Goal: Task Accomplishment & Management: Use online tool/utility

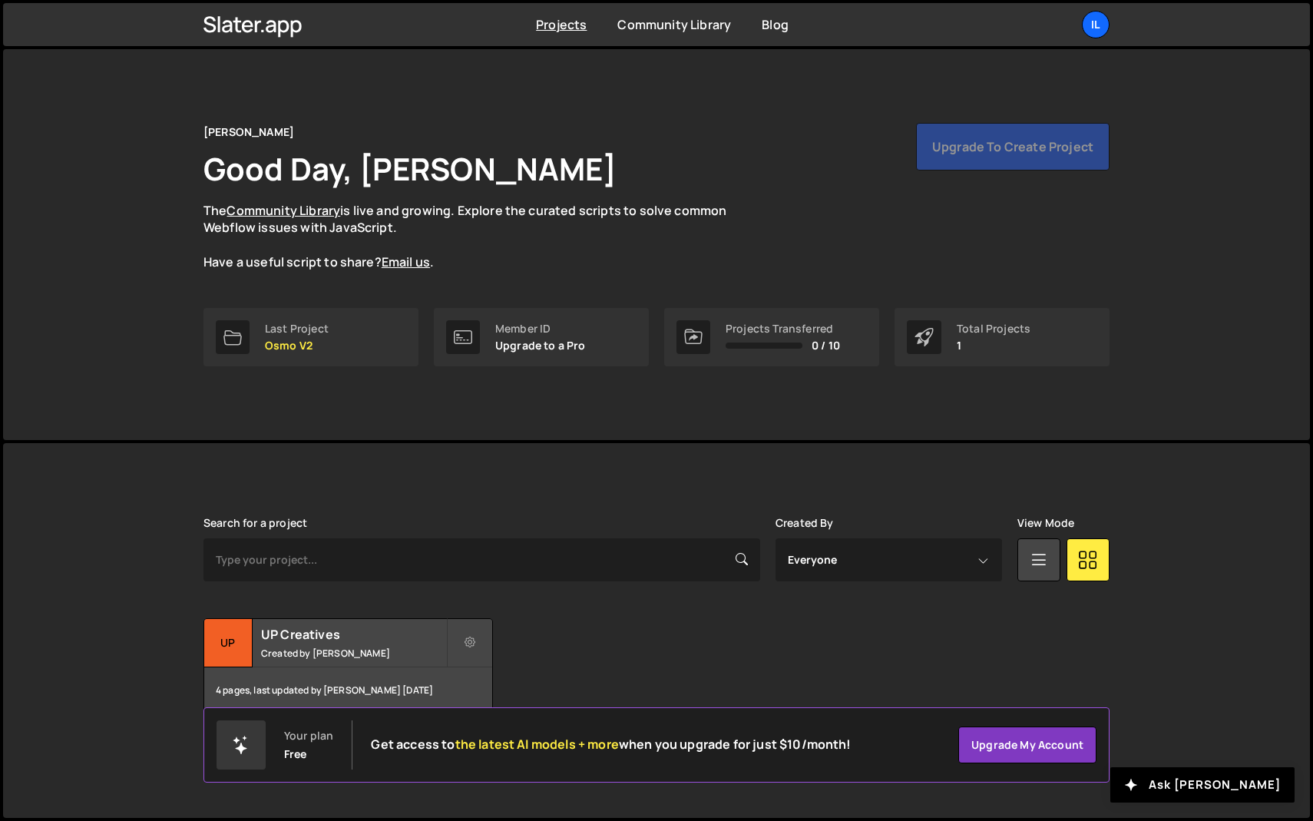
click at [1082, 30] on link "Il" at bounding box center [1096, 25] width 28 height 28
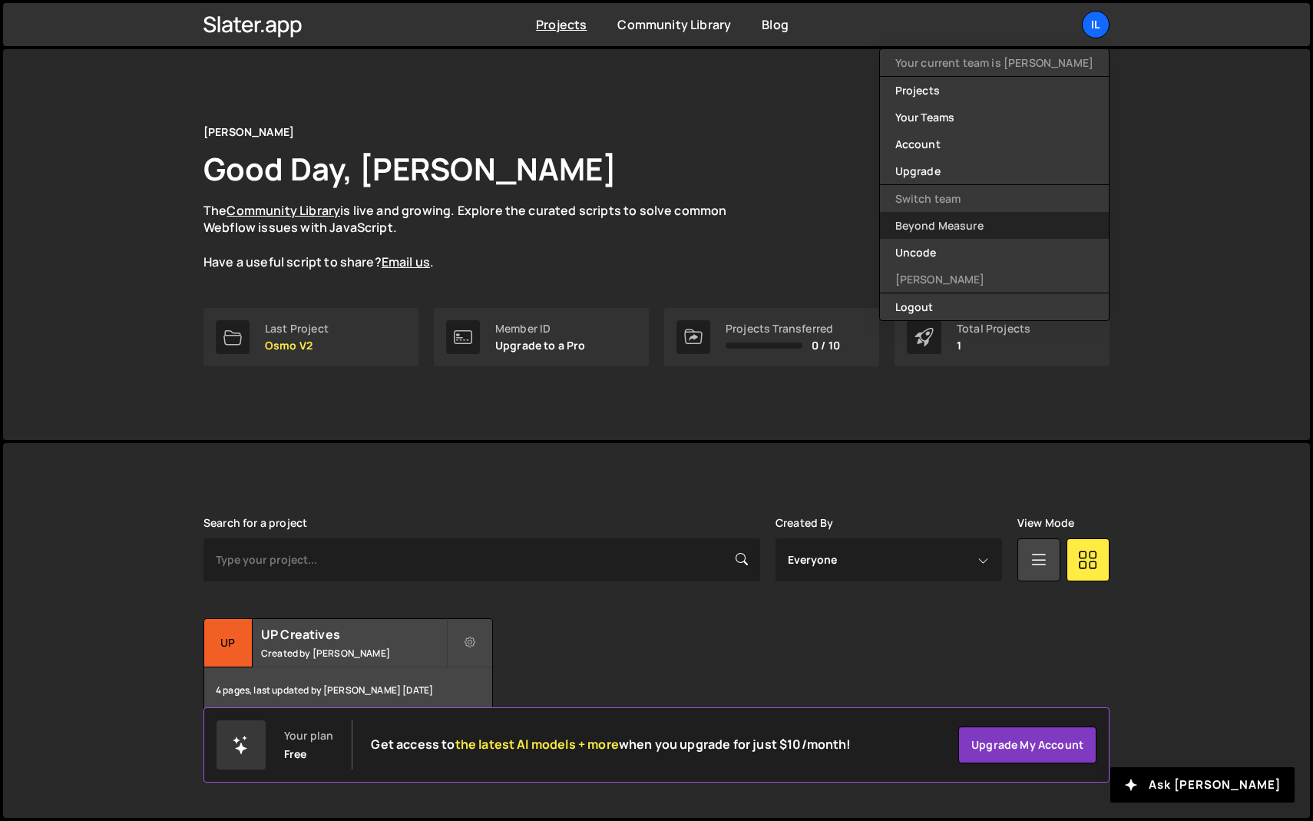
click at [980, 222] on link "Beyond Measure" at bounding box center [994, 225] width 229 height 27
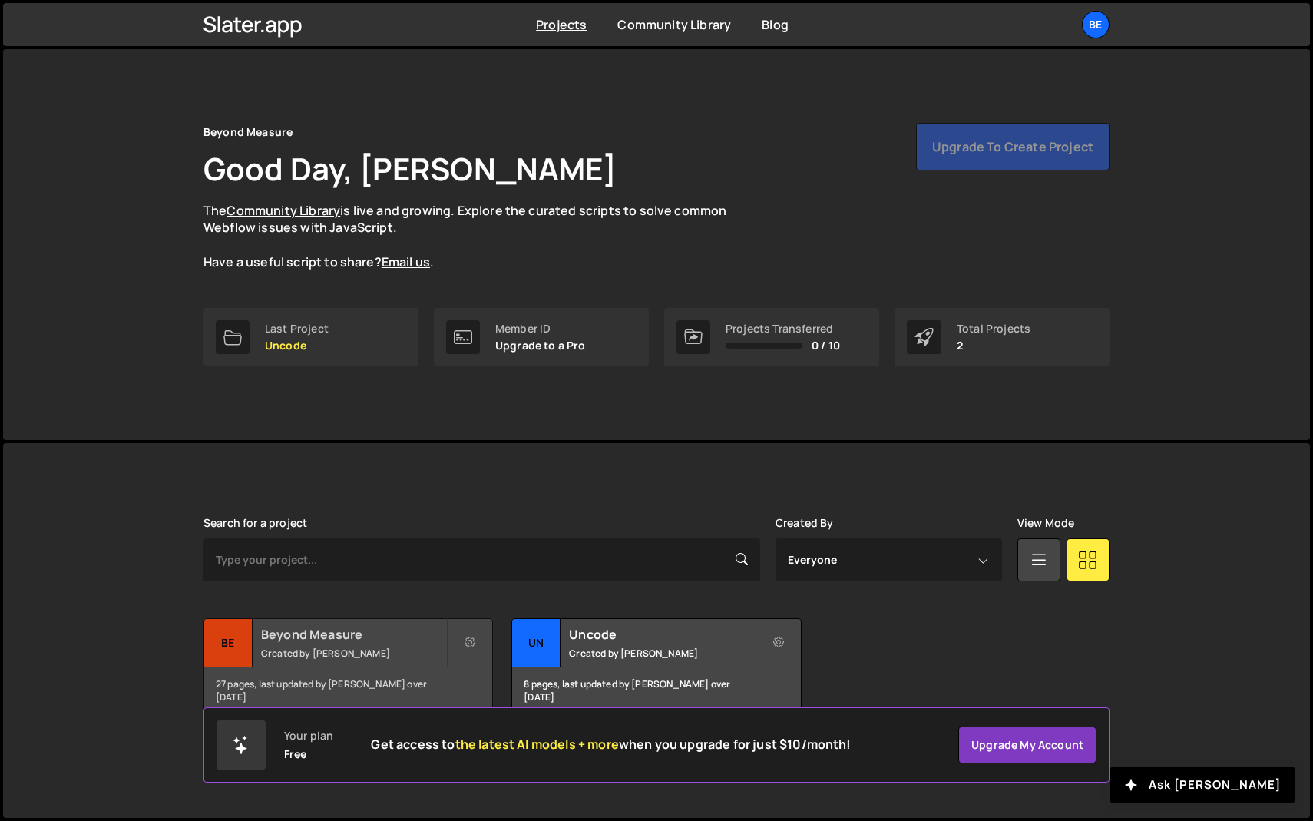
click at [355, 631] on h2 "Beyond Measure" at bounding box center [353, 634] width 185 height 17
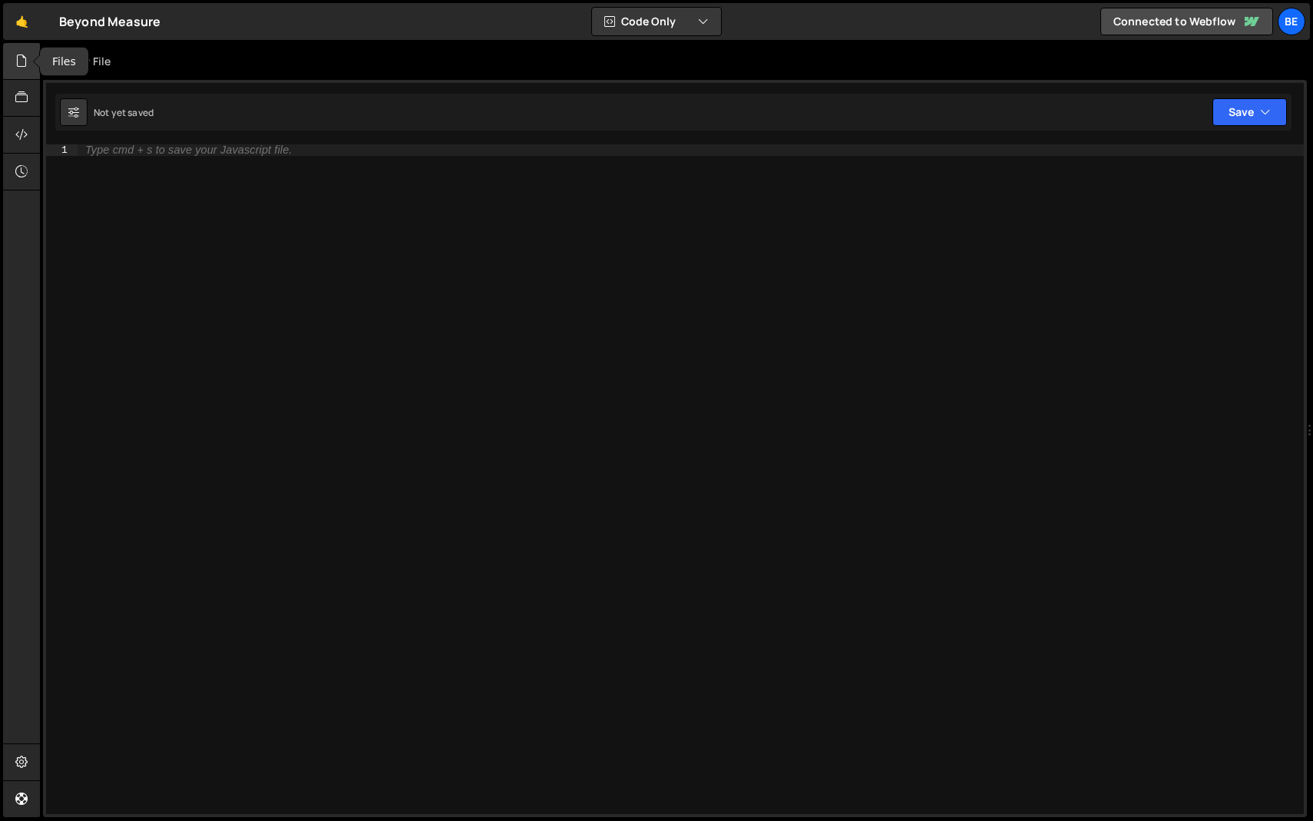
click at [28, 62] on div at bounding box center [22, 61] width 38 height 37
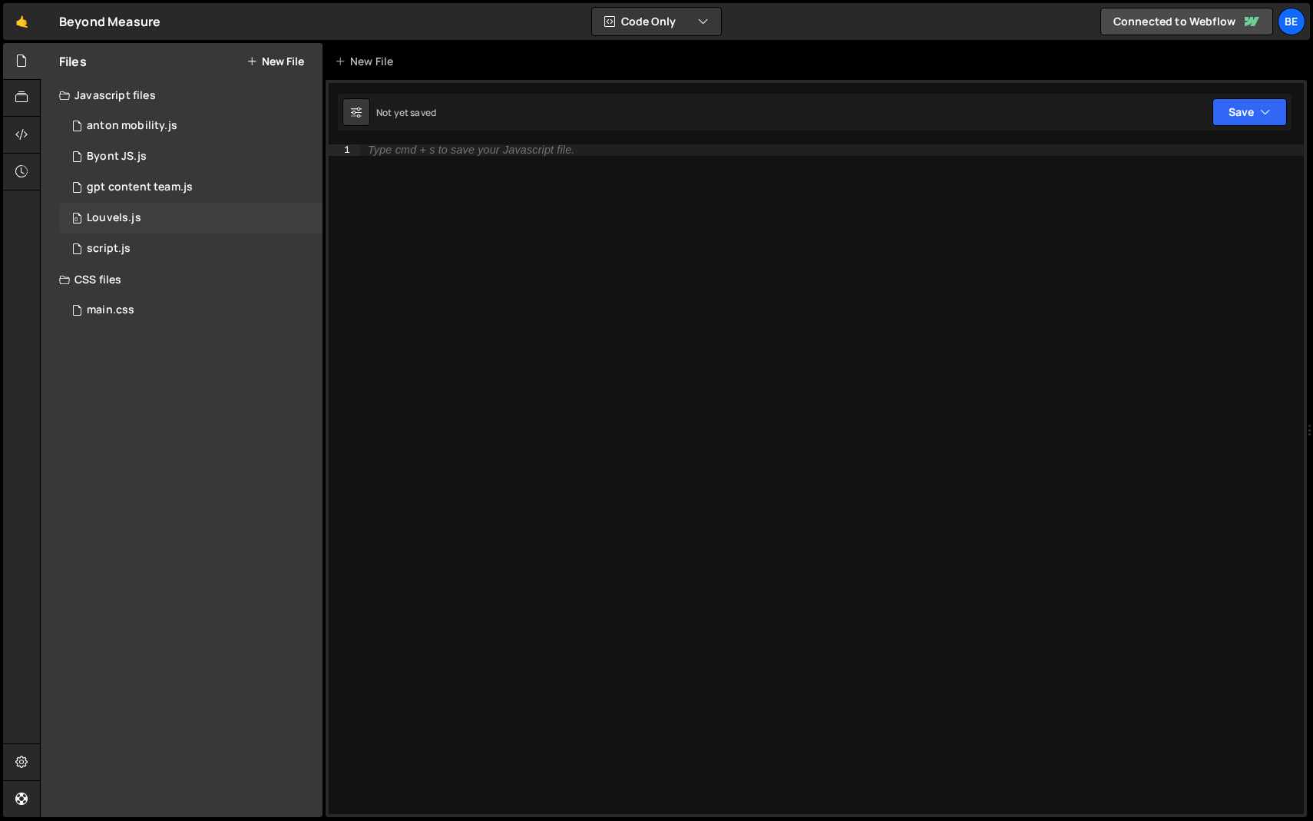
click at [98, 215] on div "Louvels.js" at bounding box center [114, 218] width 55 height 14
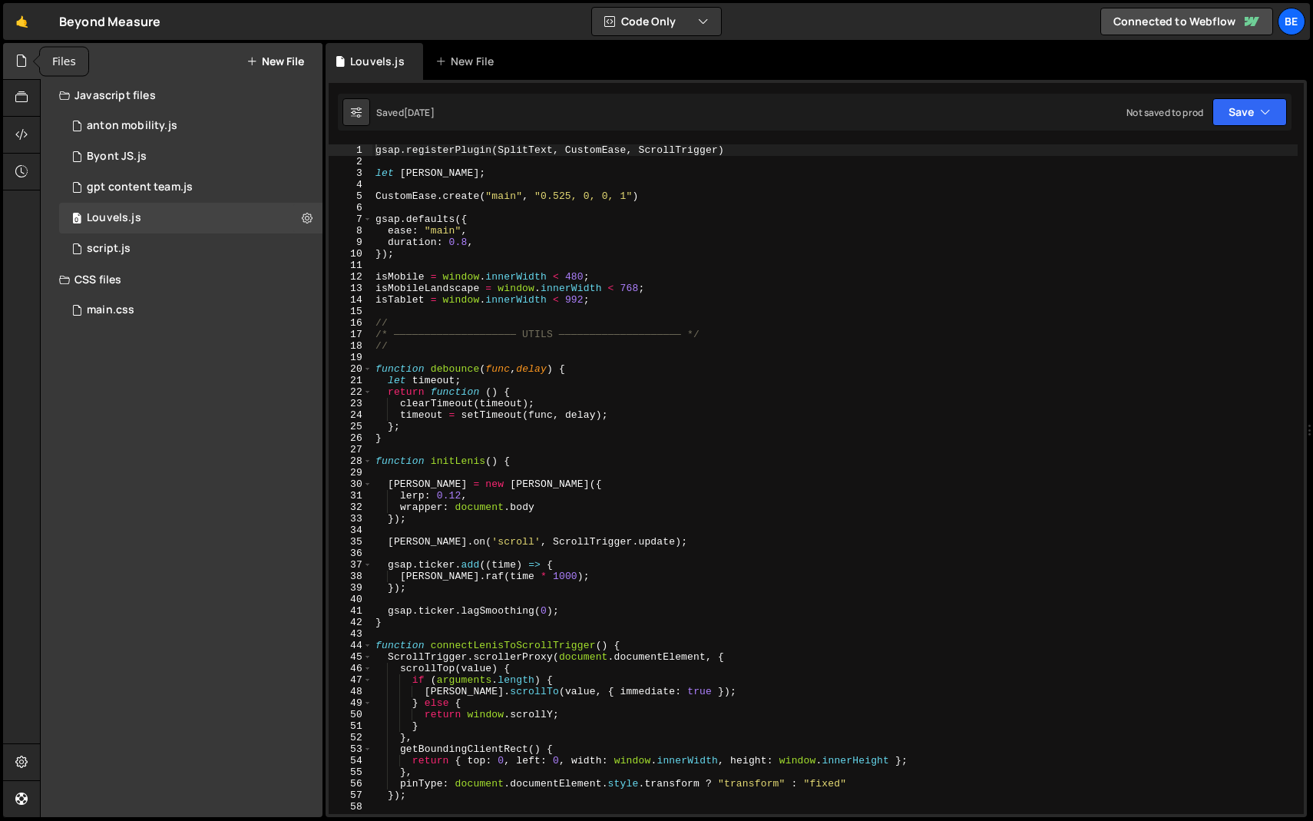
click at [18, 72] on div at bounding box center [22, 61] width 38 height 37
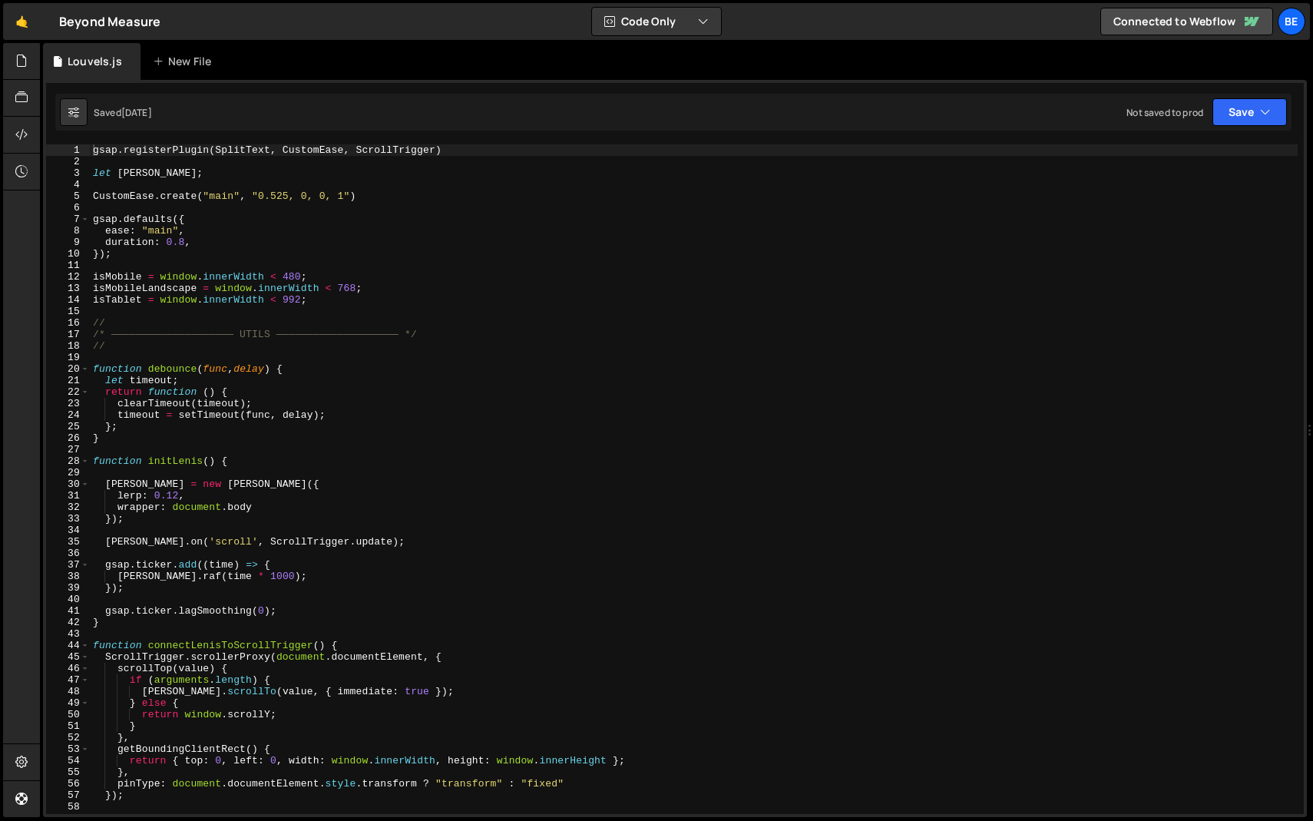
type textarea "ease: "main","
click at [220, 229] on div "gsap . registerPlugin ( SplitText , CustomEase , ScrollTrigger ) let lenis ; Cu…" at bounding box center [694, 490] width 1208 height 693
click at [82, 371] on span at bounding box center [85, 369] width 8 height 12
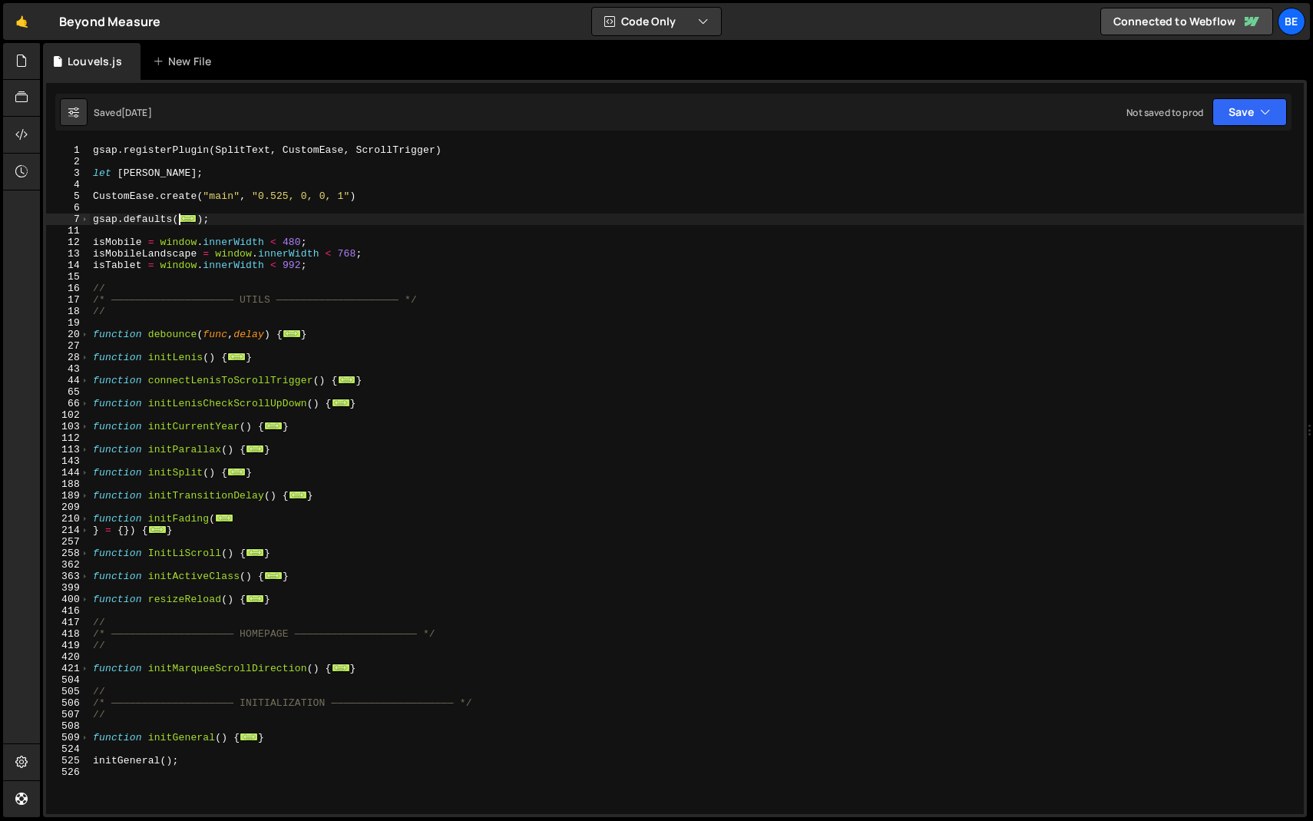
click at [150, 273] on div "gsap . registerPlugin ( SplitText , CustomEase , ScrollTrigger ) let lenis ; Cu…" at bounding box center [697, 490] width 1214 height 693
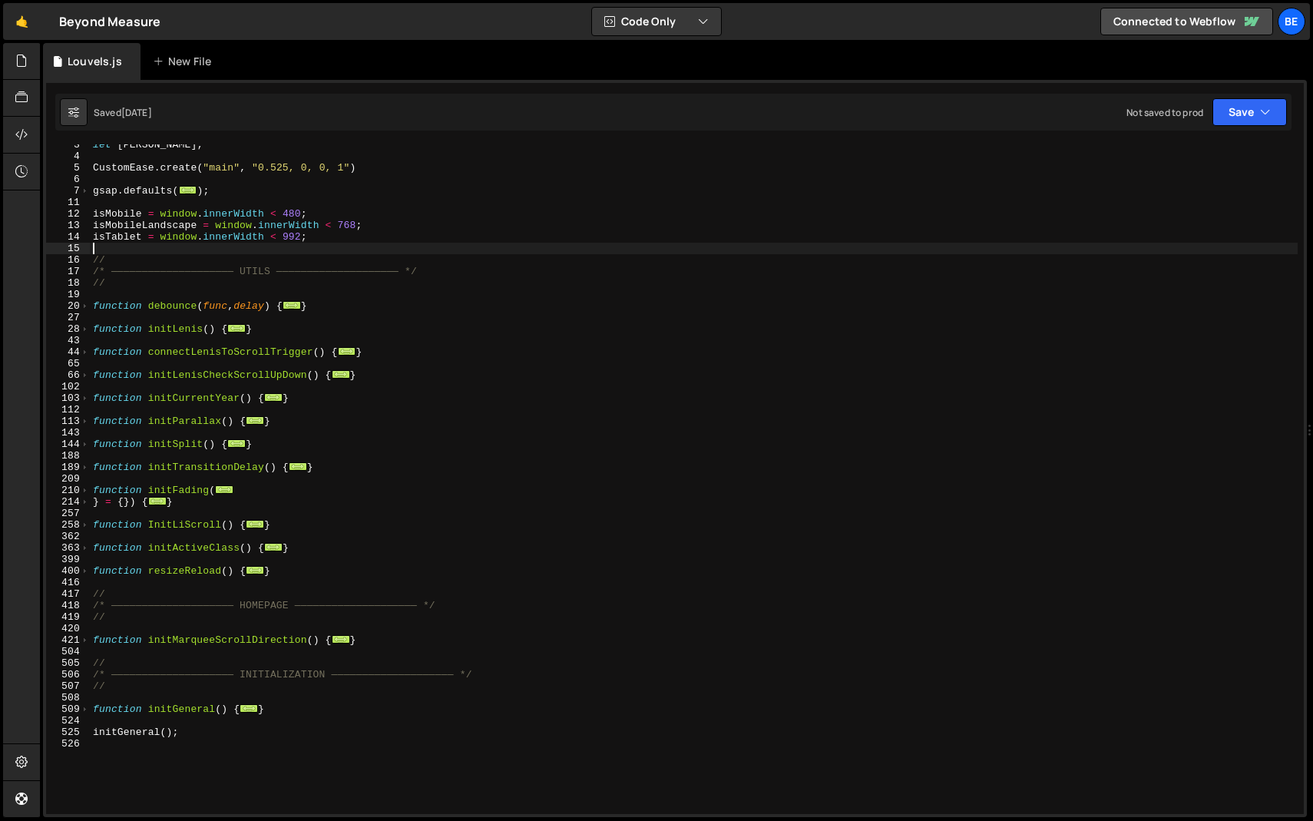
scroll to position [14, 0]
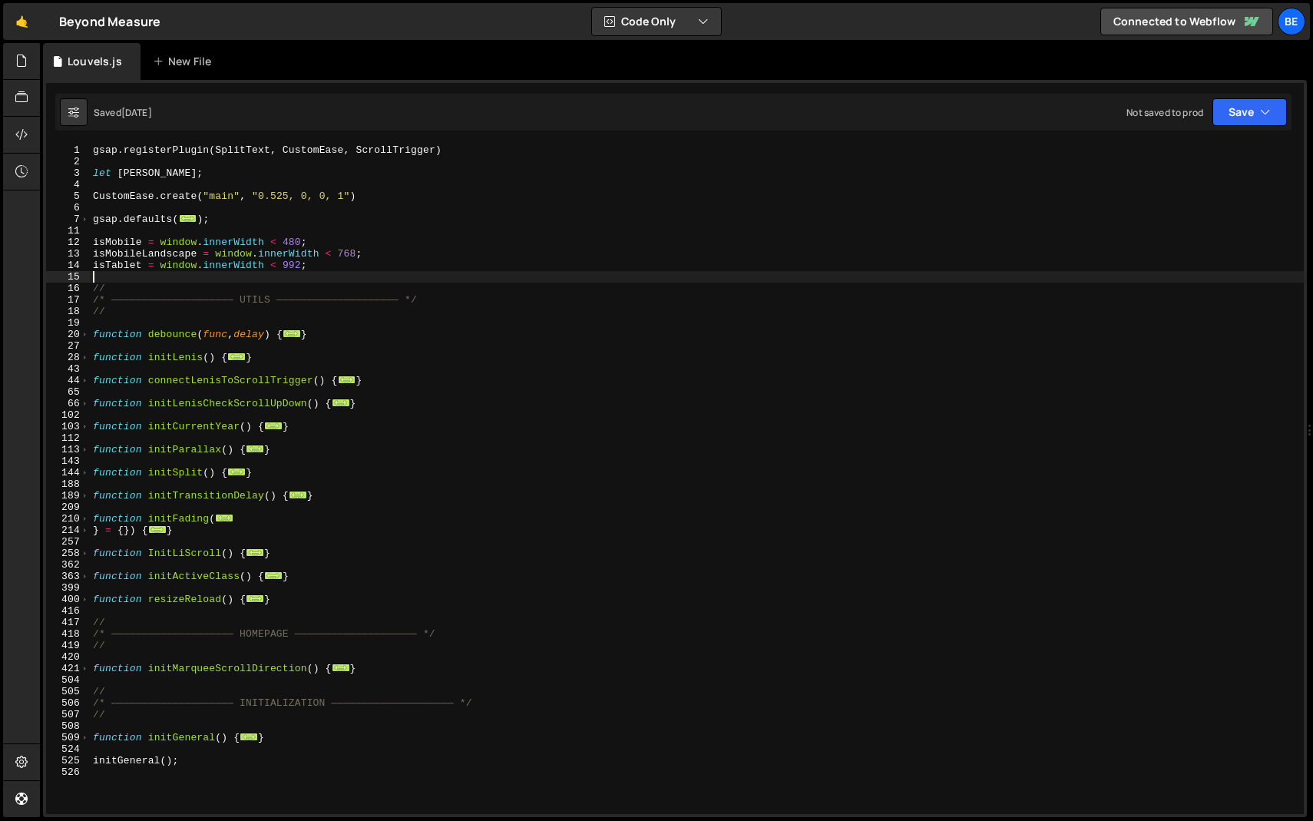
click at [194, 274] on div "gsap . registerPlugin ( SplitText , CustomEase , ScrollTrigger ) let lenis ; Cu…" at bounding box center [697, 490] width 1214 height 693
click at [192, 291] on div "gsap . registerPlugin ( SplitText , CustomEase , ScrollTrigger ) let lenis ; Cu…" at bounding box center [697, 490] width 1214 height 693
type textarea "//"
click at [172, 317] on div "gsap . registerPlugin ( SplitText , CustomEase , ScrollTrigger ) let lenis ; Cu…" at bounding box center [697, 490] width 1214 height 693
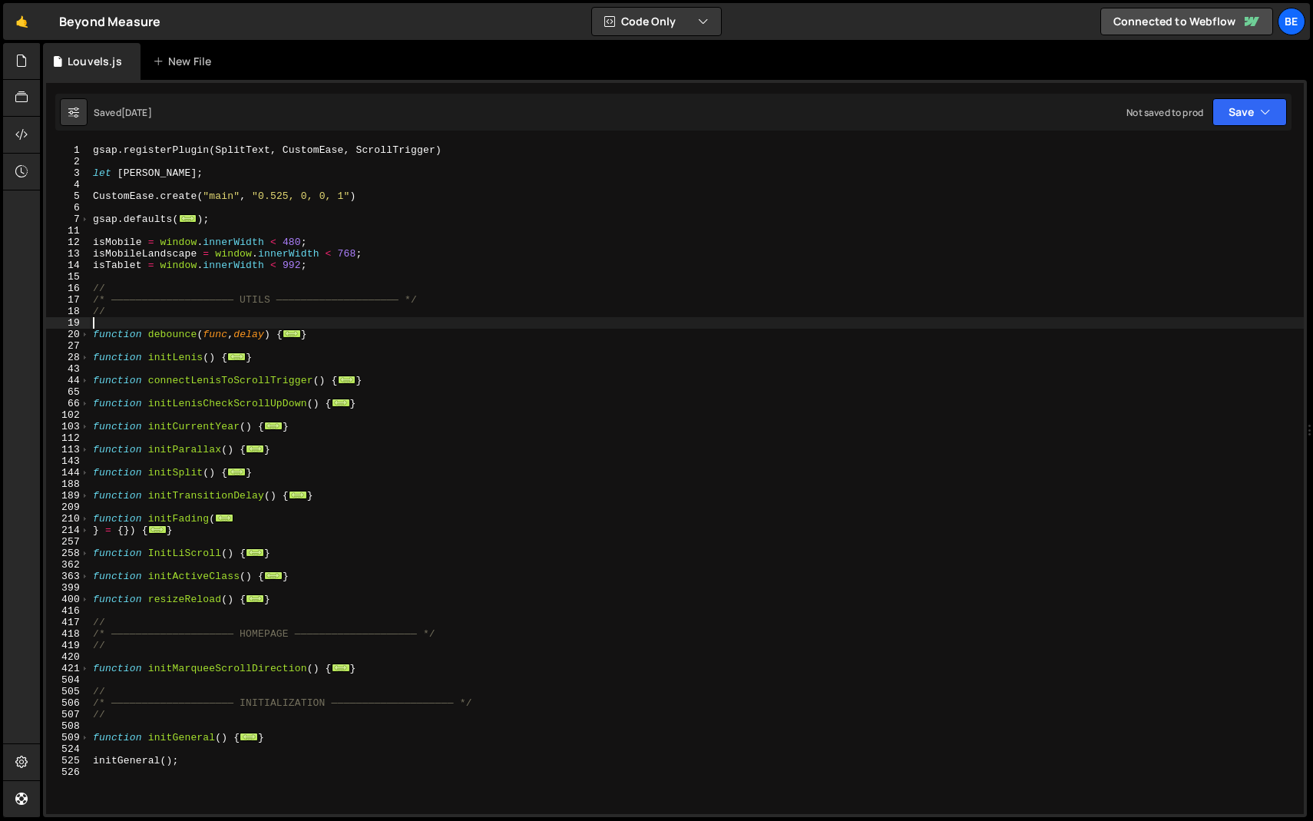
click at [172, 310] on div "gsap . registerPlugin ( SplitText , CustomEase , ScrollTrigger ) let lenis ; Cu…" at bounding box center [697, 490] width 1214 height 693
click at [438, 154] on div "gsap . registerPlugin ( SplitText , CustomEase , ScrollTrigger ) let lenis ; Cu…" at bounding box center [697, 490] width 1214 height 693
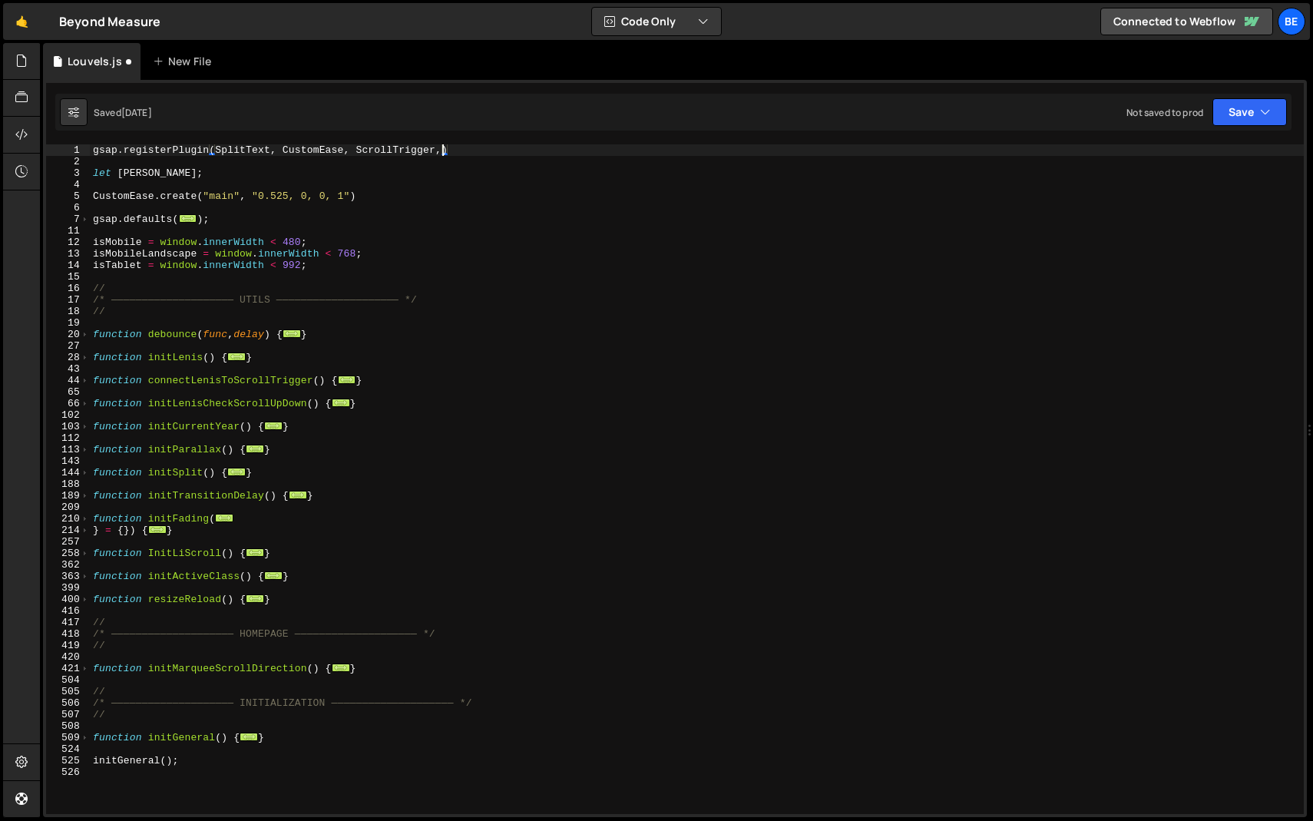
scroll to position [0, 26]
paste textarea "ScrambleTextPlugin"
type textarea "gsap.registerPlugin(SplitText, CustomEase, ScrollTrigger, ScrambleTextPlugin)"
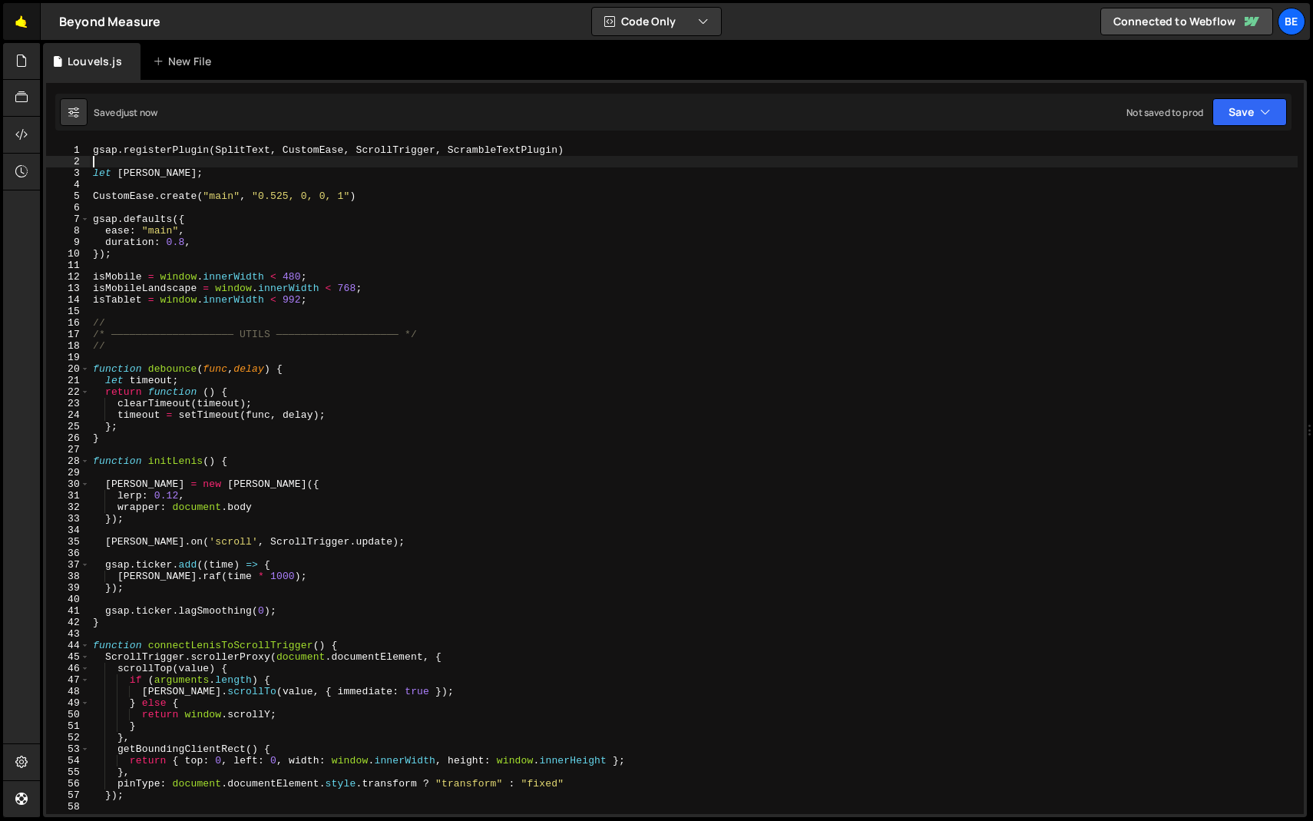
click at [36, 27] on link "🤙" at bounding box center [22, 21] width 38 height 37
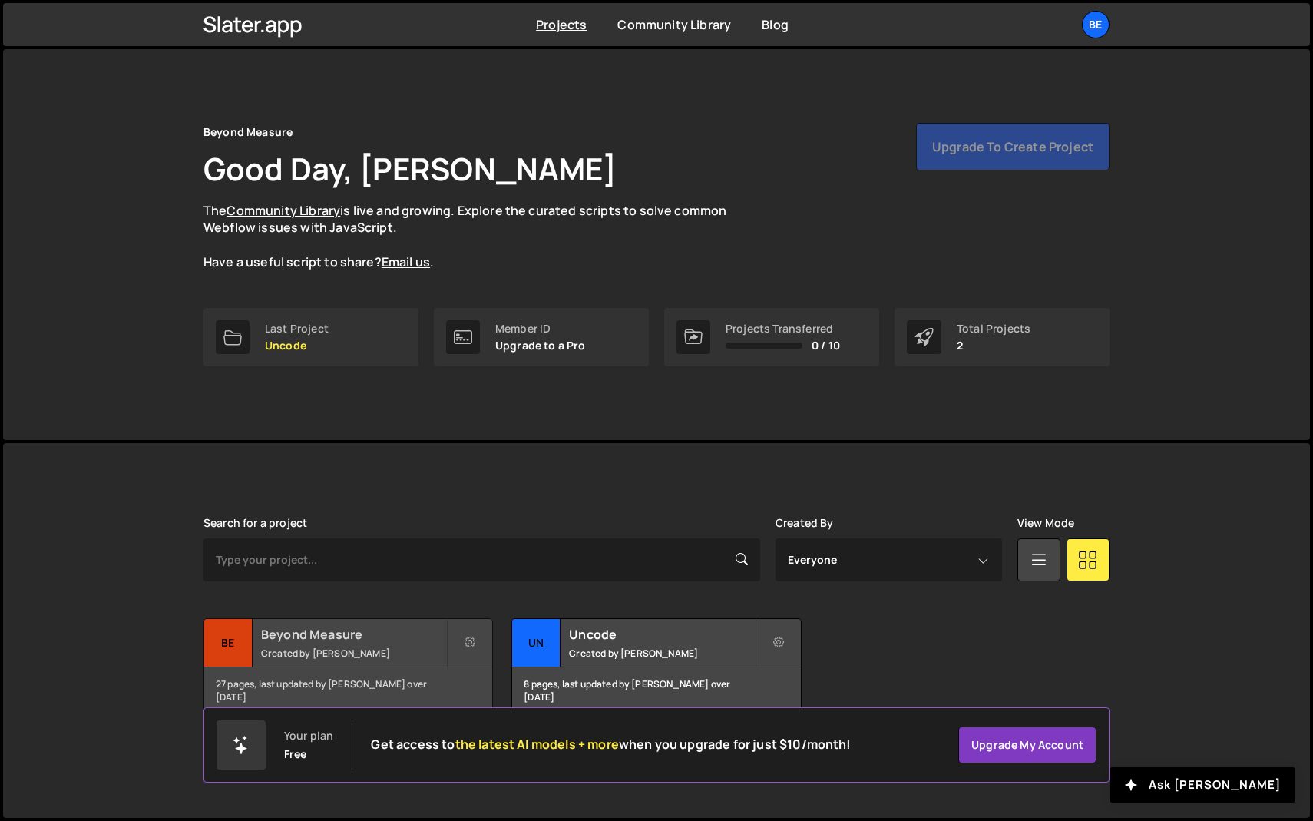
click at [345, 630] on h2 "Beyond Measure" at bounding box center [353, 634] width 185 height 17
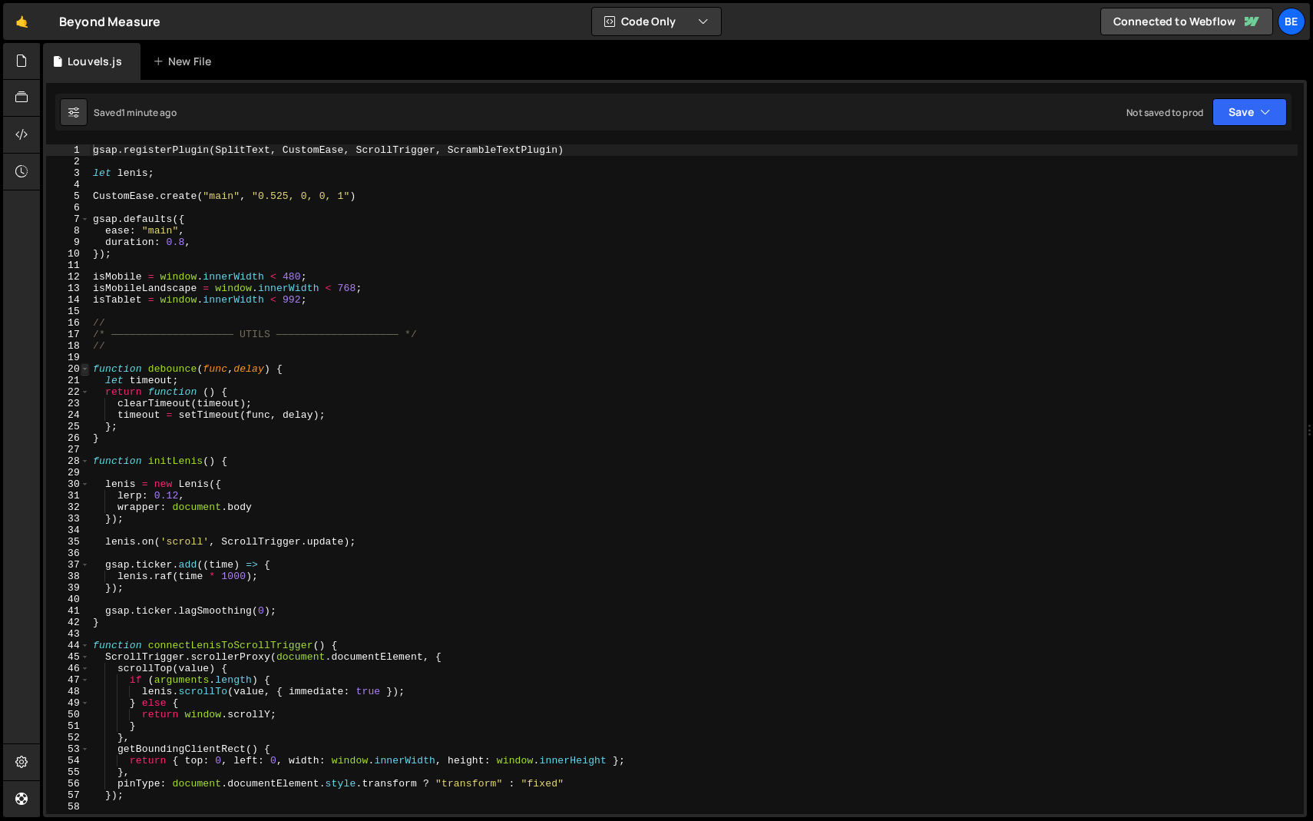
type textarea "gsap.registerPlugin(SplitText, CustomEase, ScrollTrigger, ScrambleTextPlugin)"
click at [84, 369] on span at bounding box center [85, 369] width 8 height 12
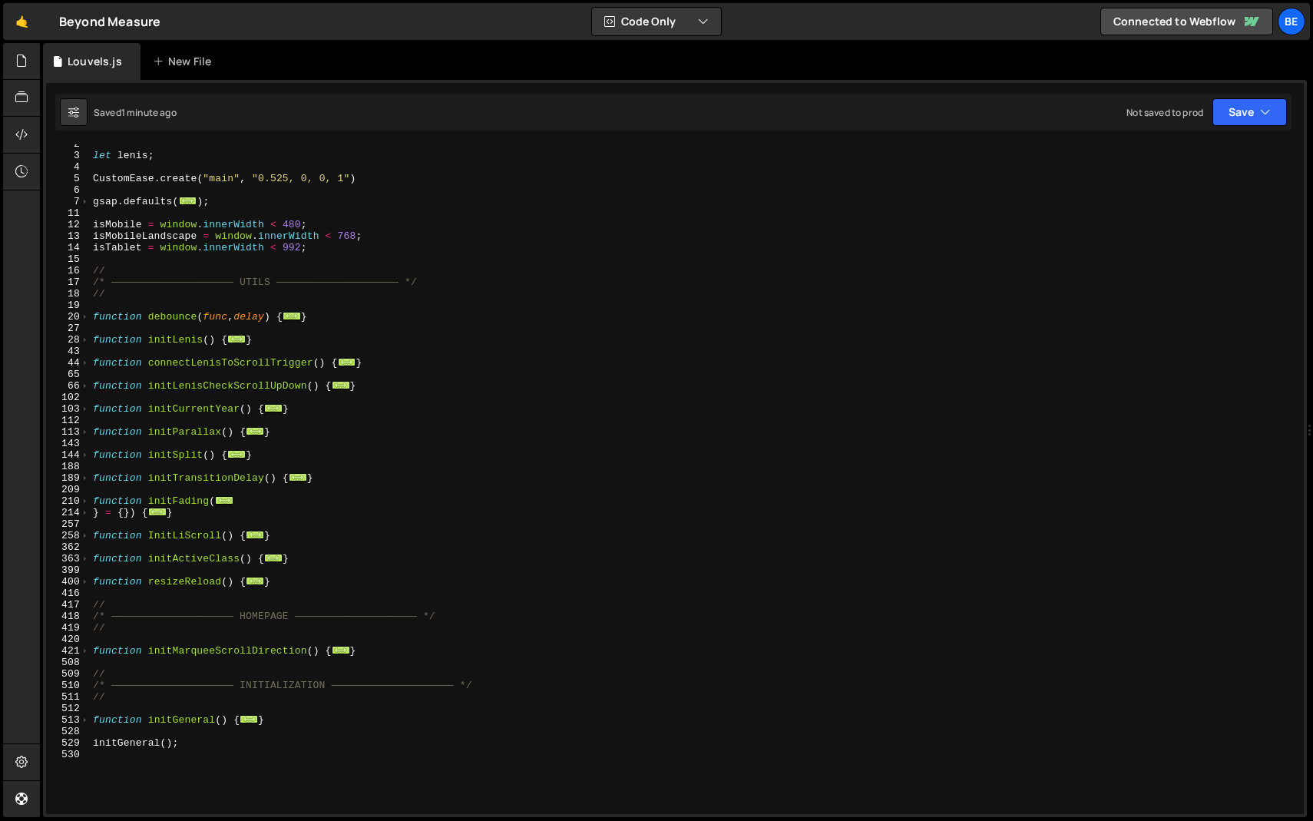
scroll to position [68, 0]
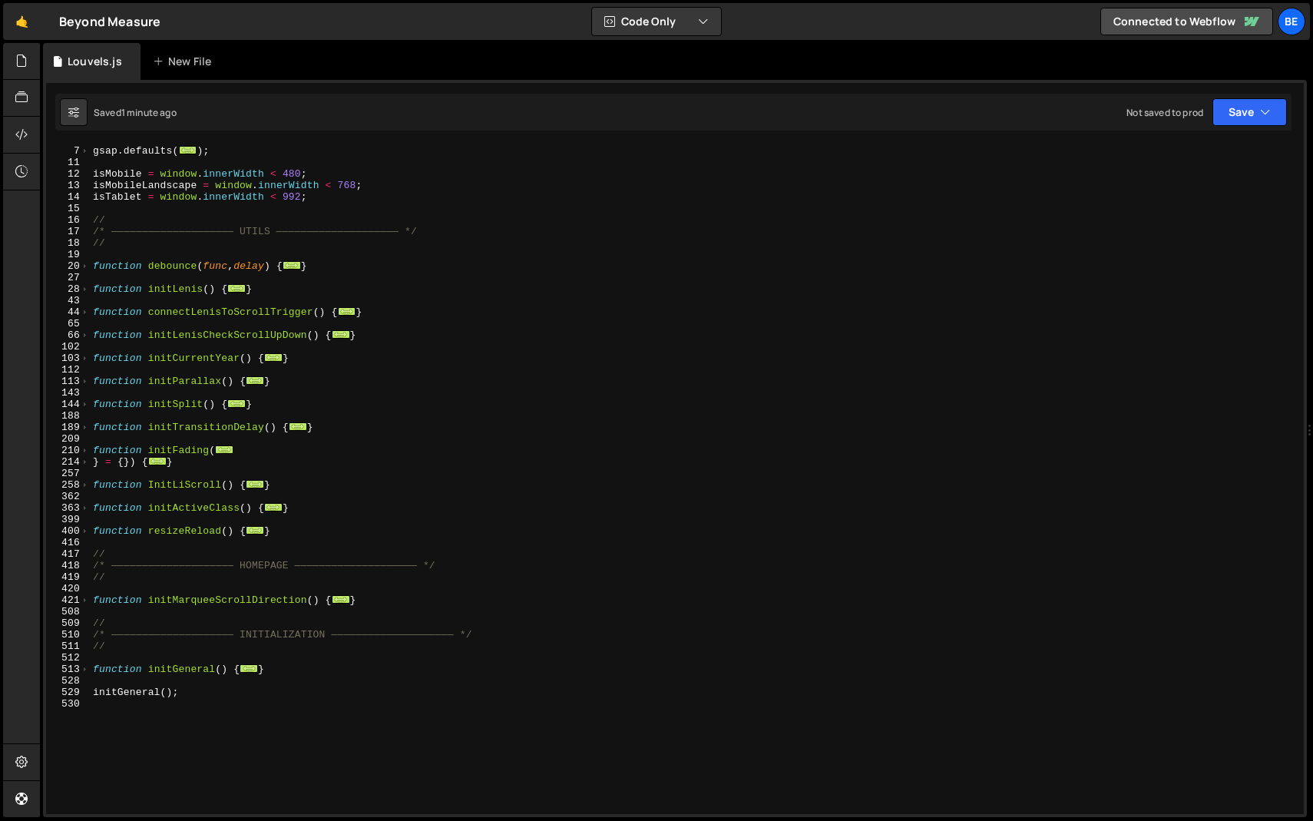
click at [213, 537] on div "gsap . defaults ( ... ) ; isMobile = window . innerWidth < 480 ; isMobileLandsc…" at bounding box center [694, 480] width 1208 height 693
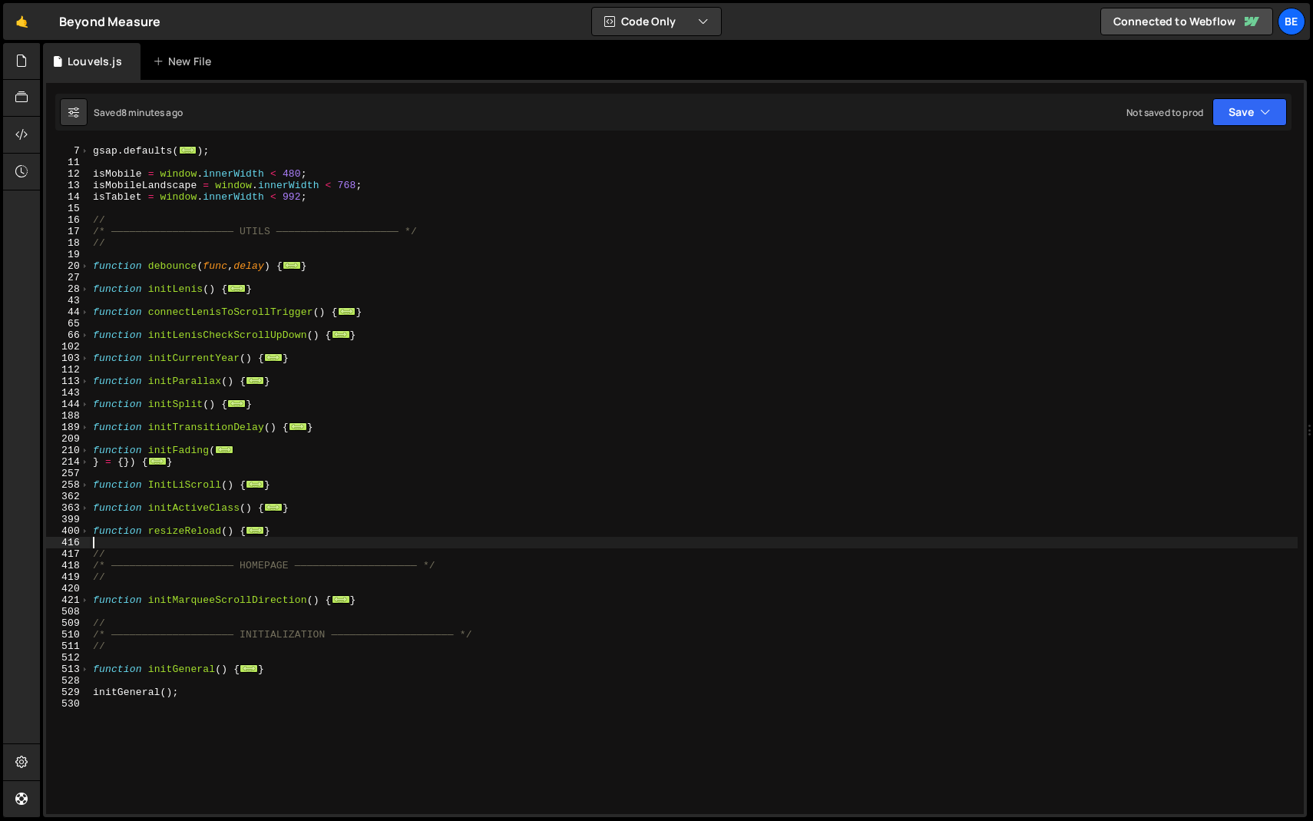
click at [287, 538] on div "gsap . defaults ( ... ) ; isMobile = window . innerWidth < 480 ; isMobileLandsc…" at bounding box center [694, 480] width 1208 height 693
click at [273, 531] on div "gsap . defaults ( ... ) ; isMobile = window . innerWidth < 480 ; isMobileLandsc…" at bounding box center [694, 480] width 1208 height 693
type textarea "}"
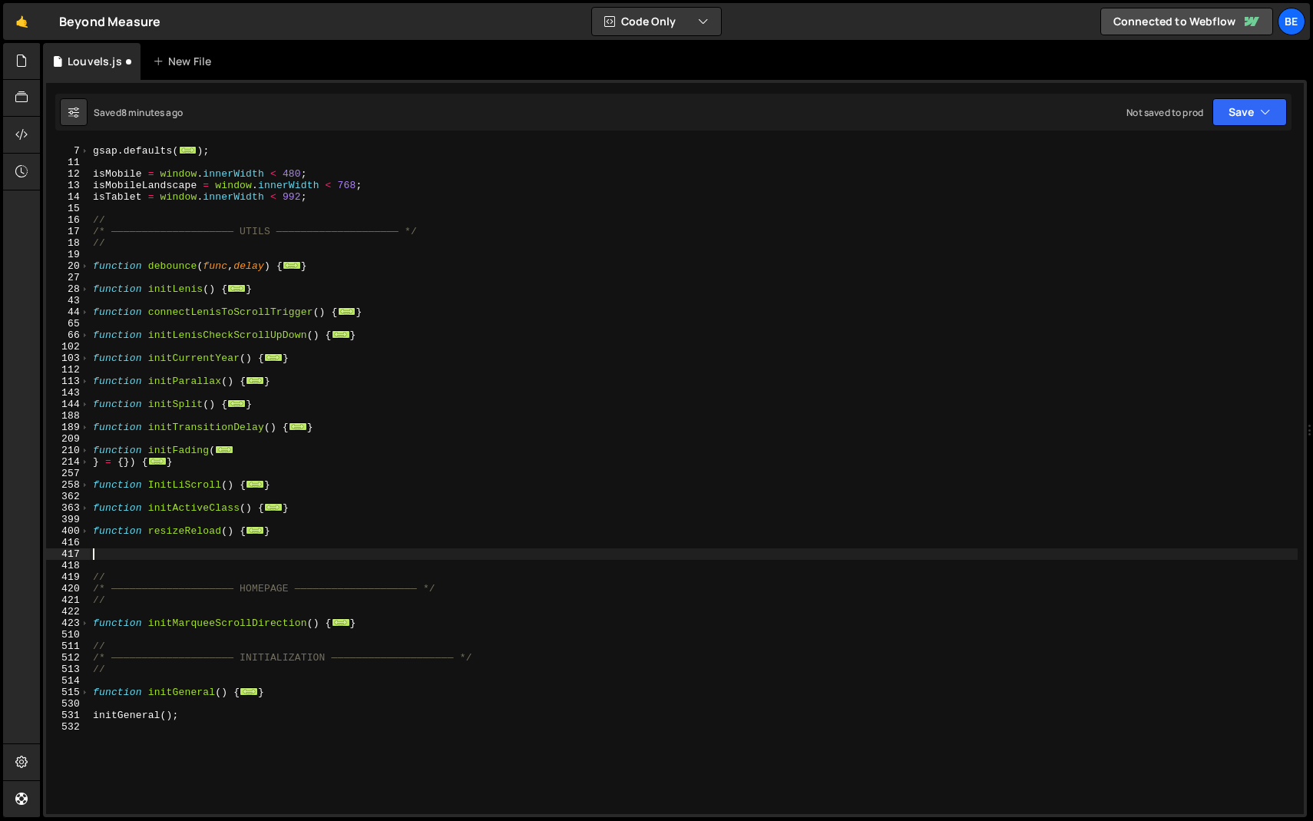
paste textarea "}"
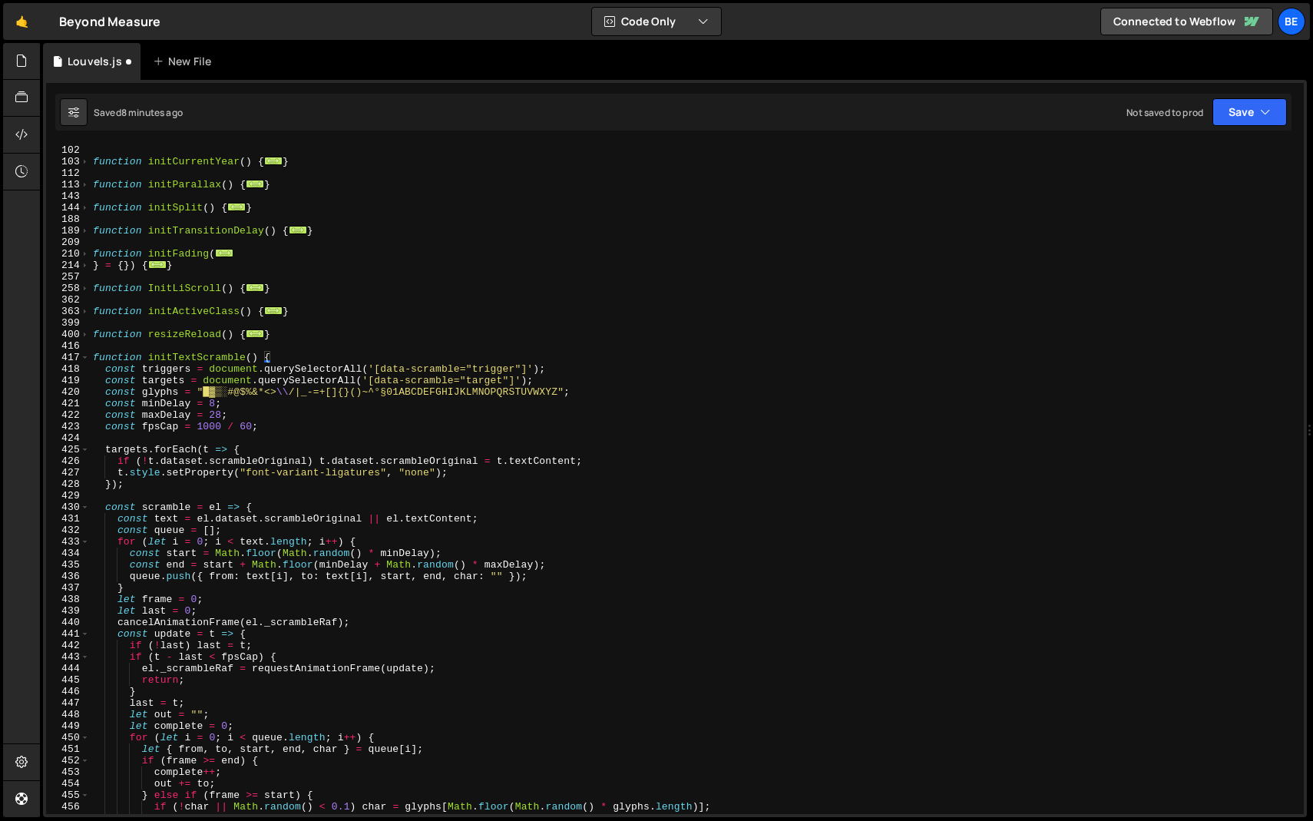
scroll to position [263, 0]
drag, startPoint x: 285, startPoint y: 338, endPoint x: 0, endPoint y: 336, distance: 284.8
click at [0, 336] on div "Hold on a sec... Are you certain you wish to leave this page? Any changes you'v…" at bounding box center [656, 410] width 1313 height 821
type textarea "function resizeReload() { function hardReload() {"
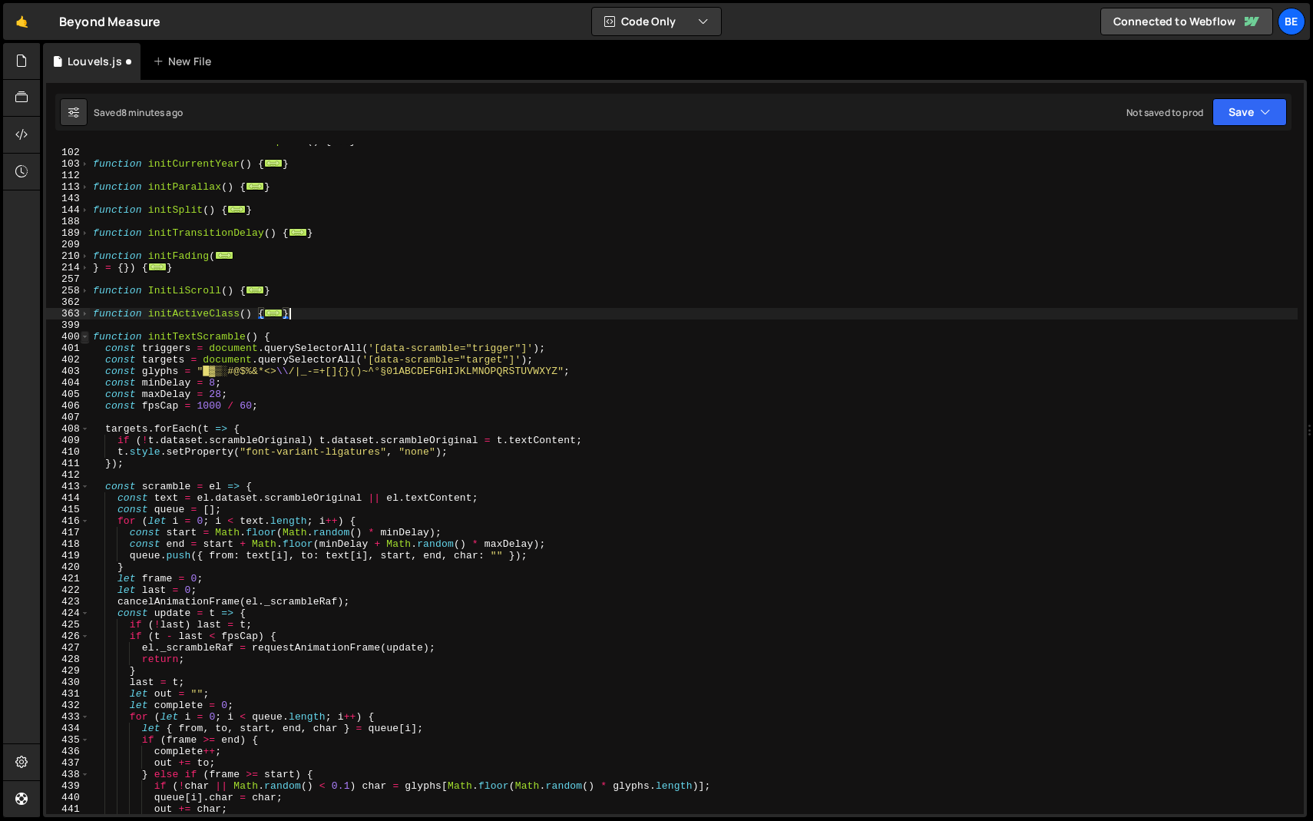
click at [84, 337] on span at bounding box center [85, 337] width 8 height 12
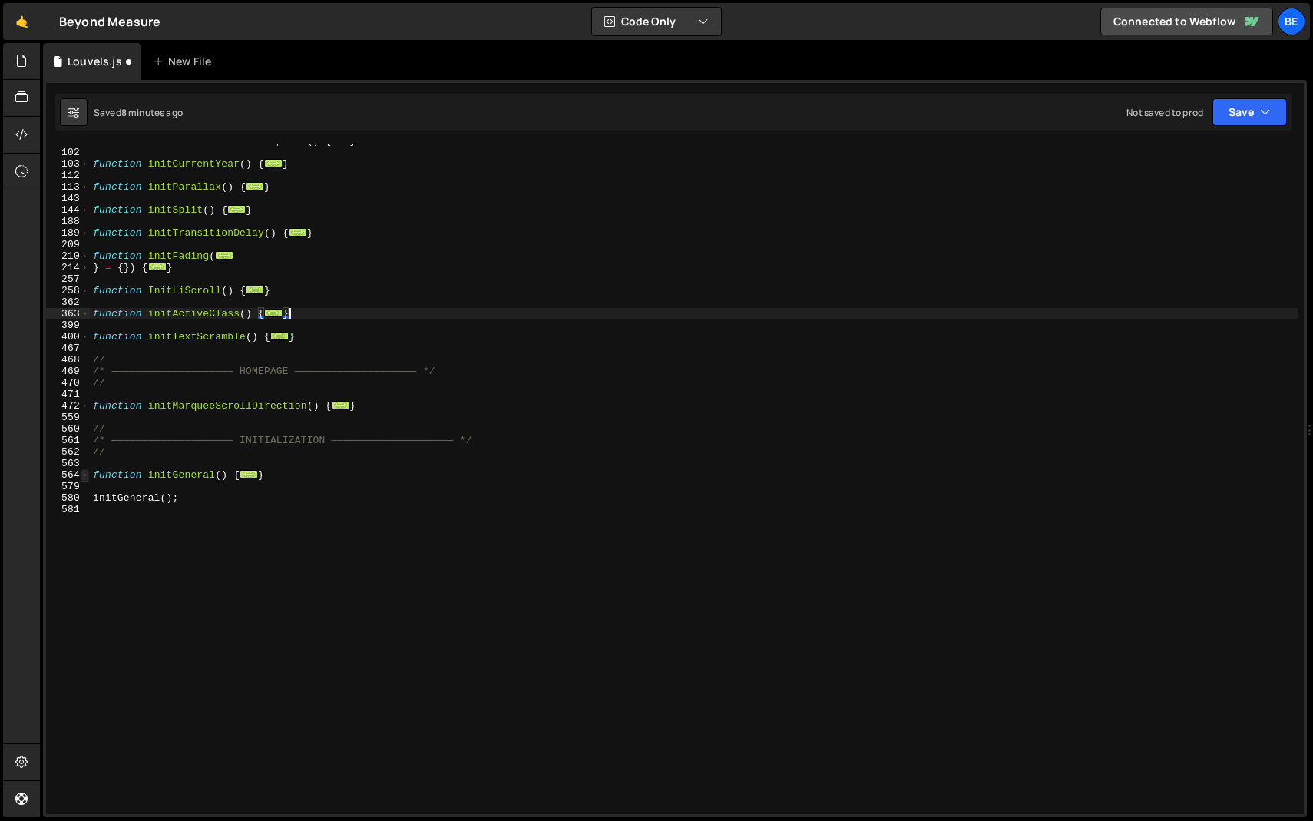
click at [84, 476] on span at bounding box center [85, 475] width 8 height 12
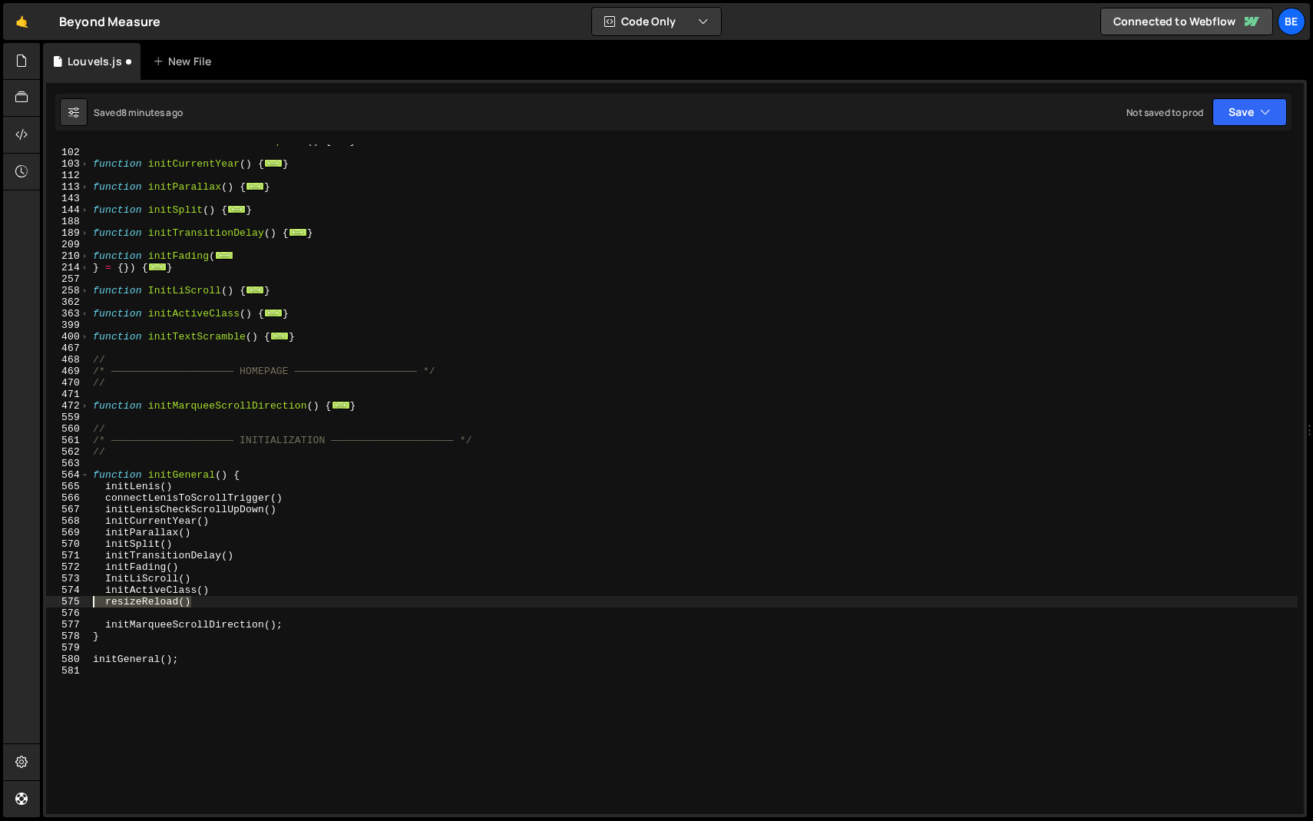
drag, startPoint x: 199, startPoint y: 604, endPoint x: 66, endPoint y: 597, distance: 133.0
click at [66, 597] on div "} 66 102 103 112 113 143 144 188 189 209 210 214 257 258 362 363 399 400 467 46…" at bounding box center [675, 478] width 1258 height 669
type textarea "resizeReload()"
click at [185, 331] on div "function initLenisCheckScrollUpDown ( ) { ... } function initCurrentYear ( ) { …" at bounding box center [694, 481] width 1208 height 693
type textarea "function initTextScramble() {"
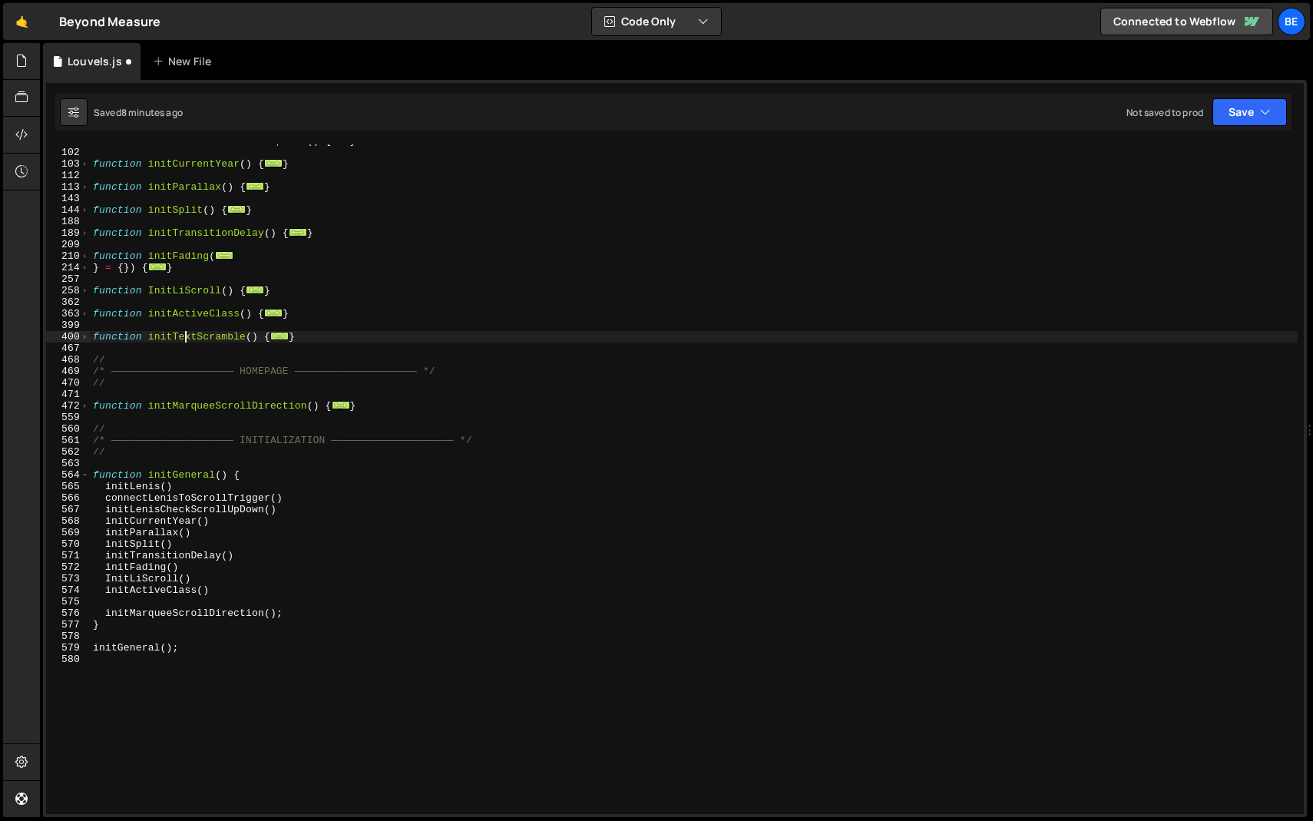
click at [185, 331] on div "function initLenisCheckScrollUpDown ( ) { ... } function initCurrentYear ( ) { …" at bounding box center [694, 481] width 1208 height 693
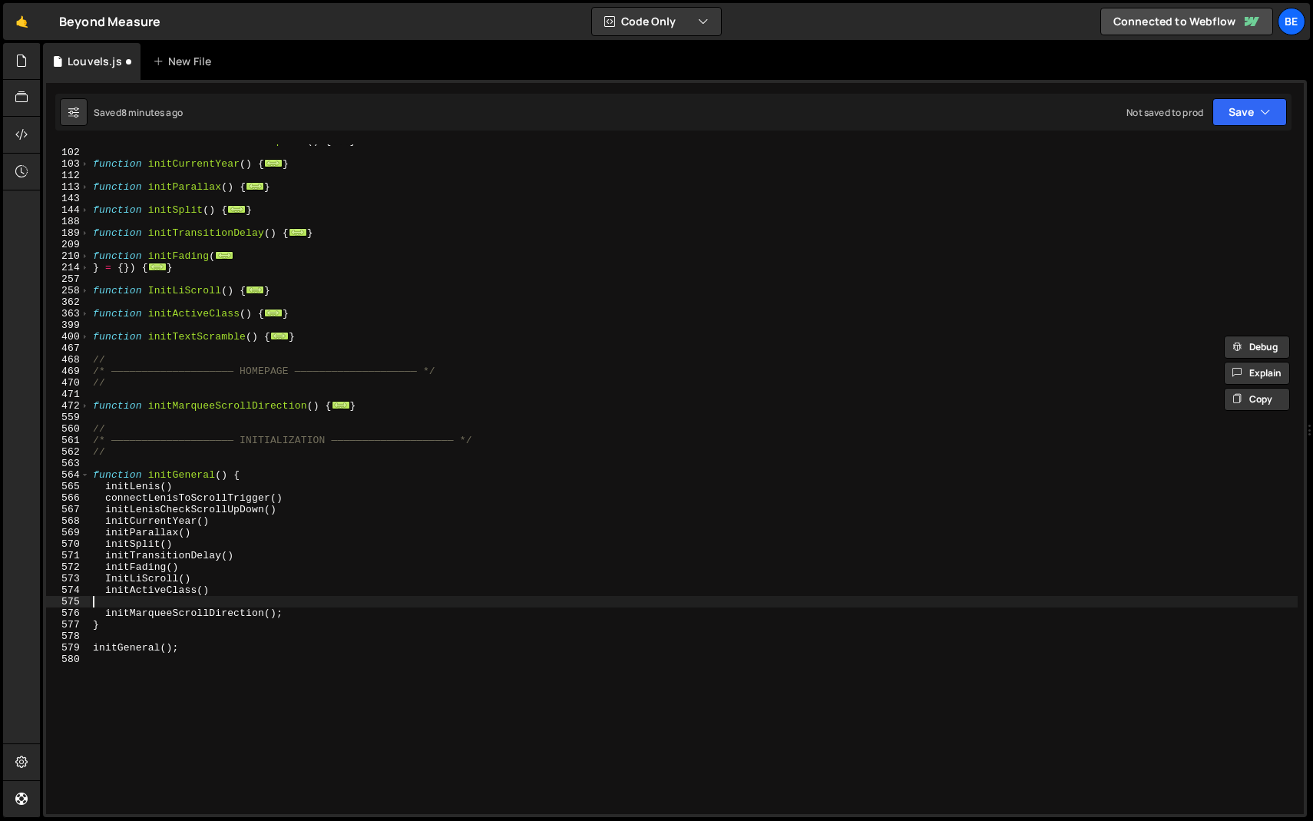
click at [227, 596] on div "function initLenisCheckScrollUpDown ( ) { ... } function initCurrentYear ( ) { …" at bounding box center [694, 481] width 1208 height 693
click at [227, 590] on div "function initLenisCheckScrollUpDown ( ) { ... } function initCurrentYear ( ) { …" at bounding box center [694, 481] width 1208 height 693
type textarea "initActiveClass()"
paste textarea "initTextScramble"
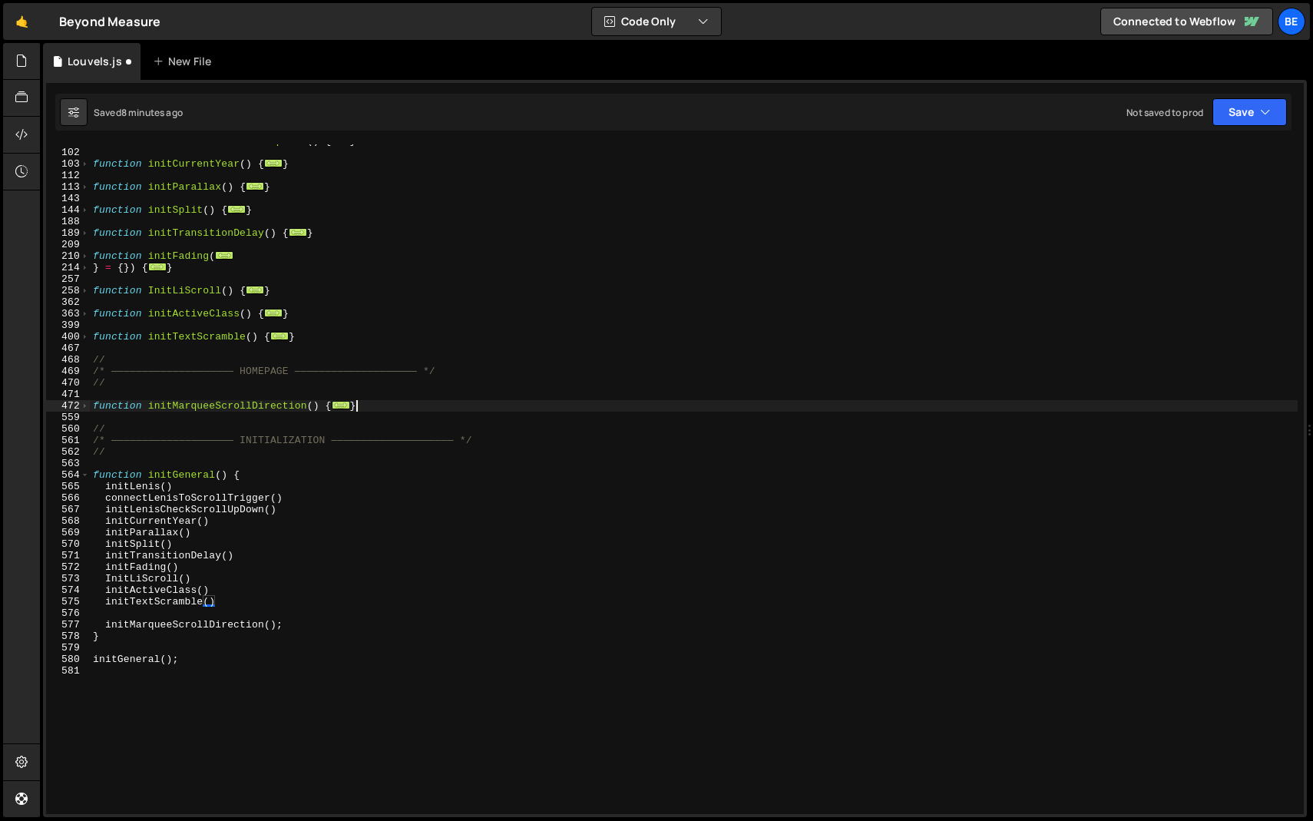
click at [378, 400] on div "function initLenisCheckScrollUpDown ( ) { ... } function initCurrentYear ( ) { …" at bounding box center [694, 481] width 1208 height 693
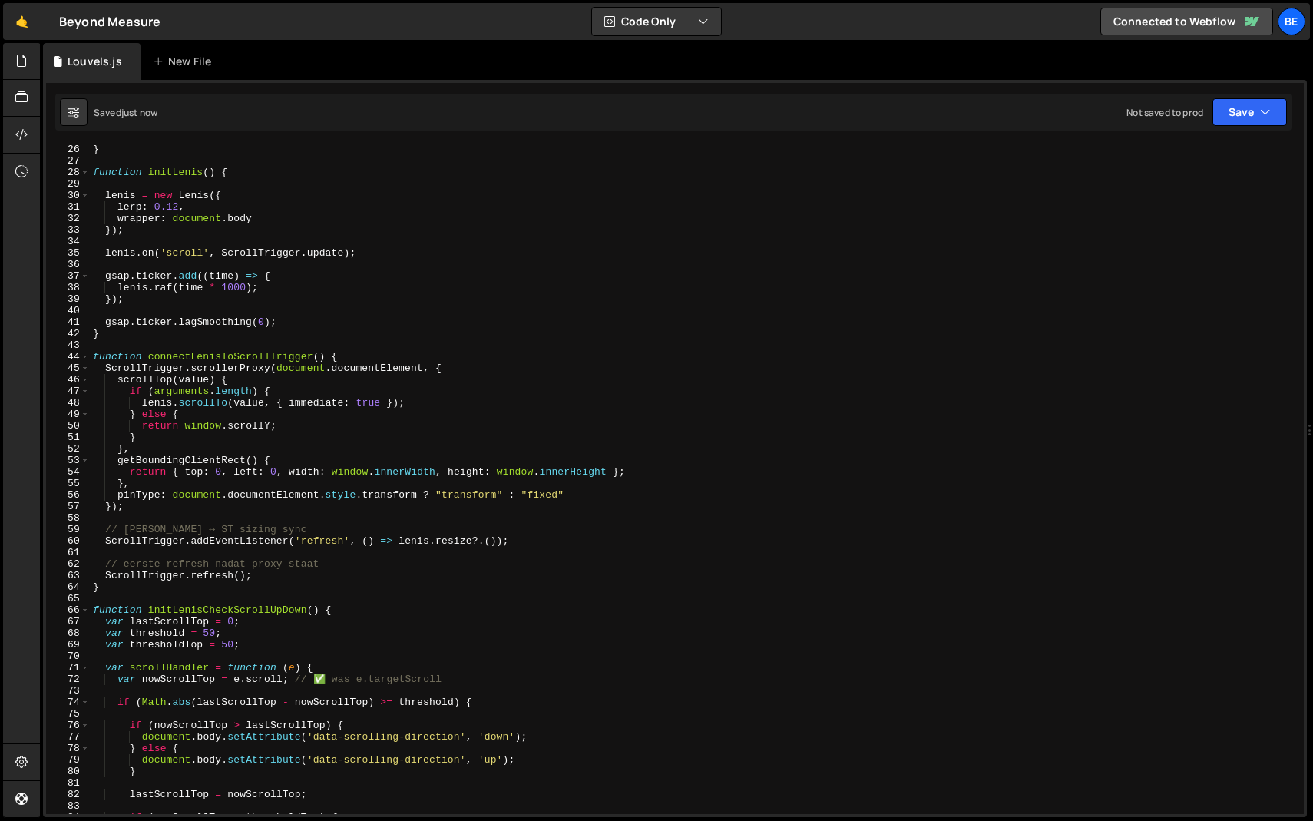
scroll to position [289, 0]
click at [83, 356] on span at bounding box center [85, 357] width 8 height 12
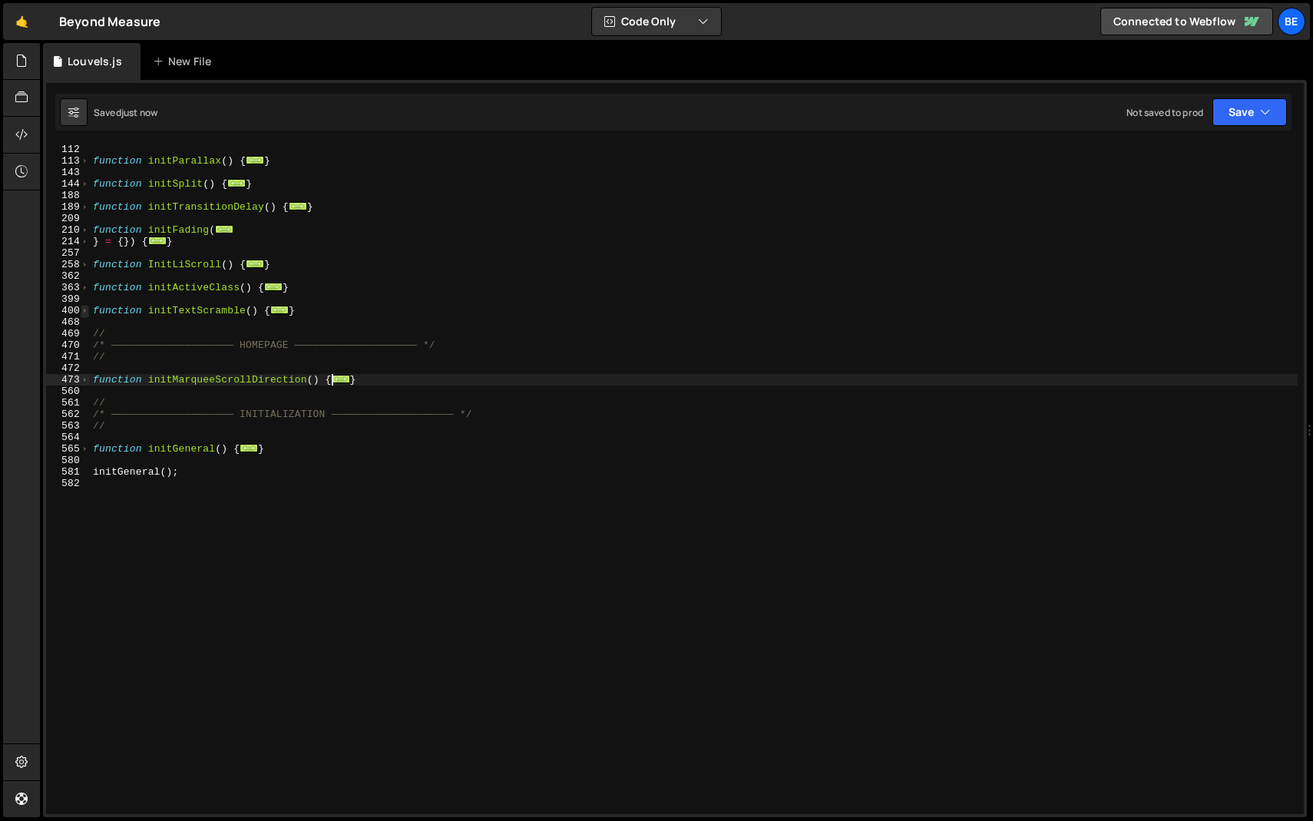
click at [86, 312] on span at bounding box center [85, 311] width 8 height 12
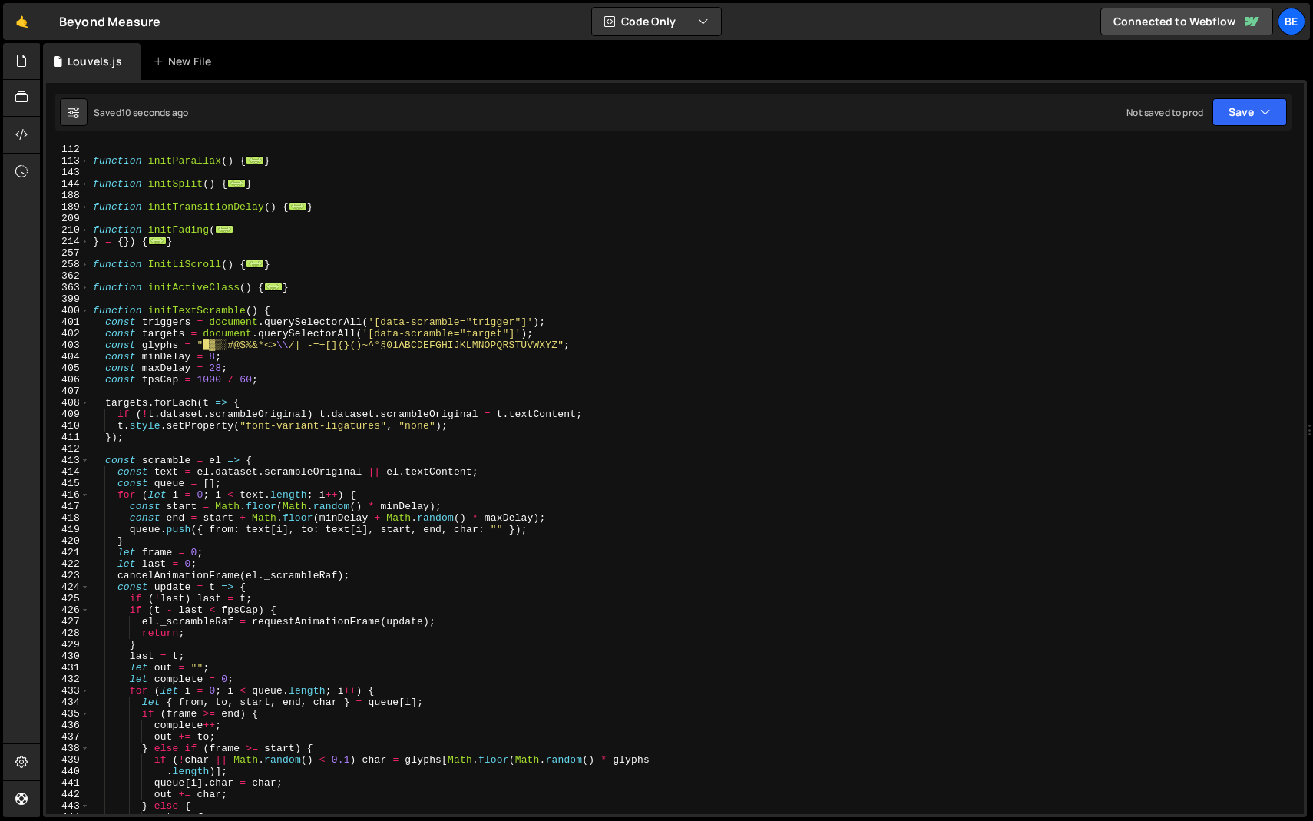
scroll to position [298, 0]
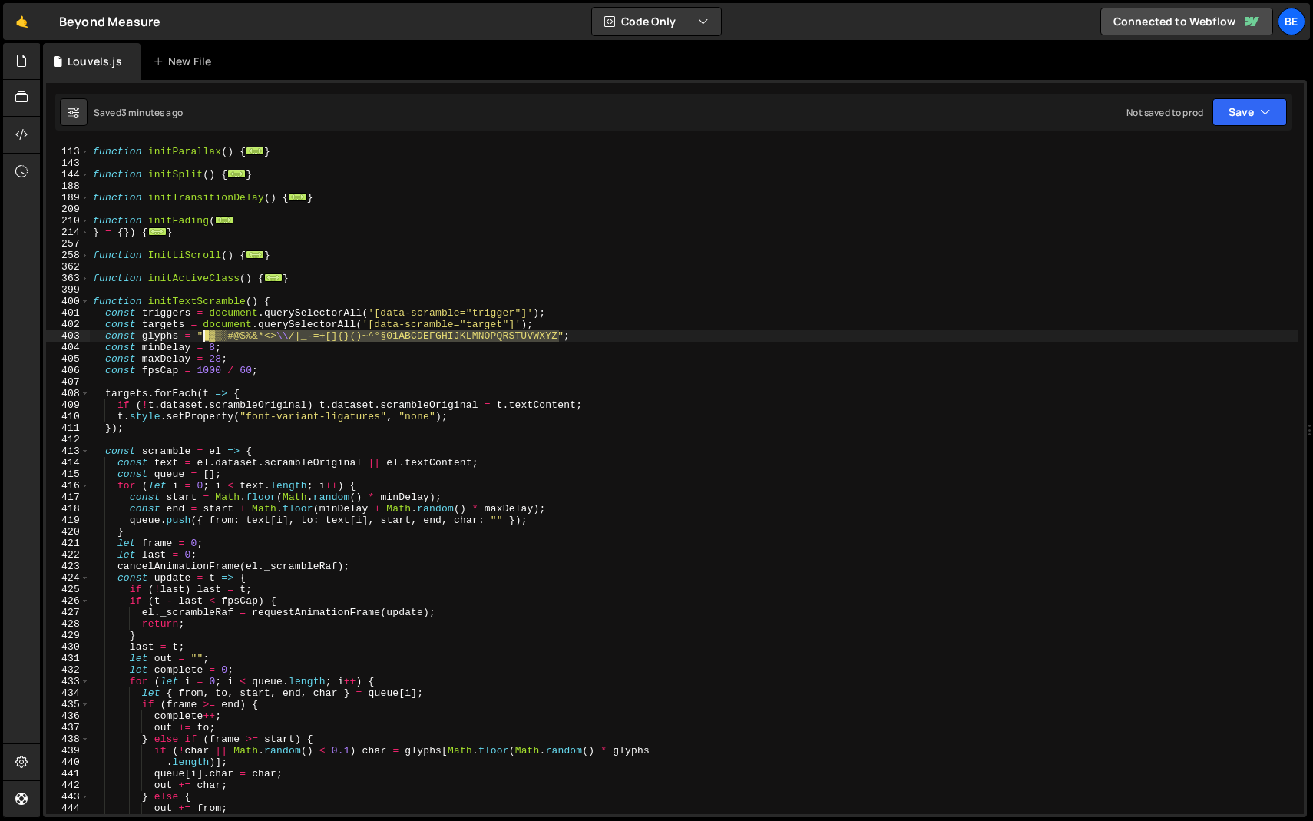
drag, startPoint x: 558, startPoint y: 336, endPoint x: 203, endPoint y: 339, distance: 354.7
click at [203, 339] on div "function initParallax ( ) { ... } function initSplit ( ) { ... } function initT…" at bounding box center [694, 480] width 1208 height 693
paste textarea "01ABCDEFGHIJKLMNOPQRSTUVWXYZ"
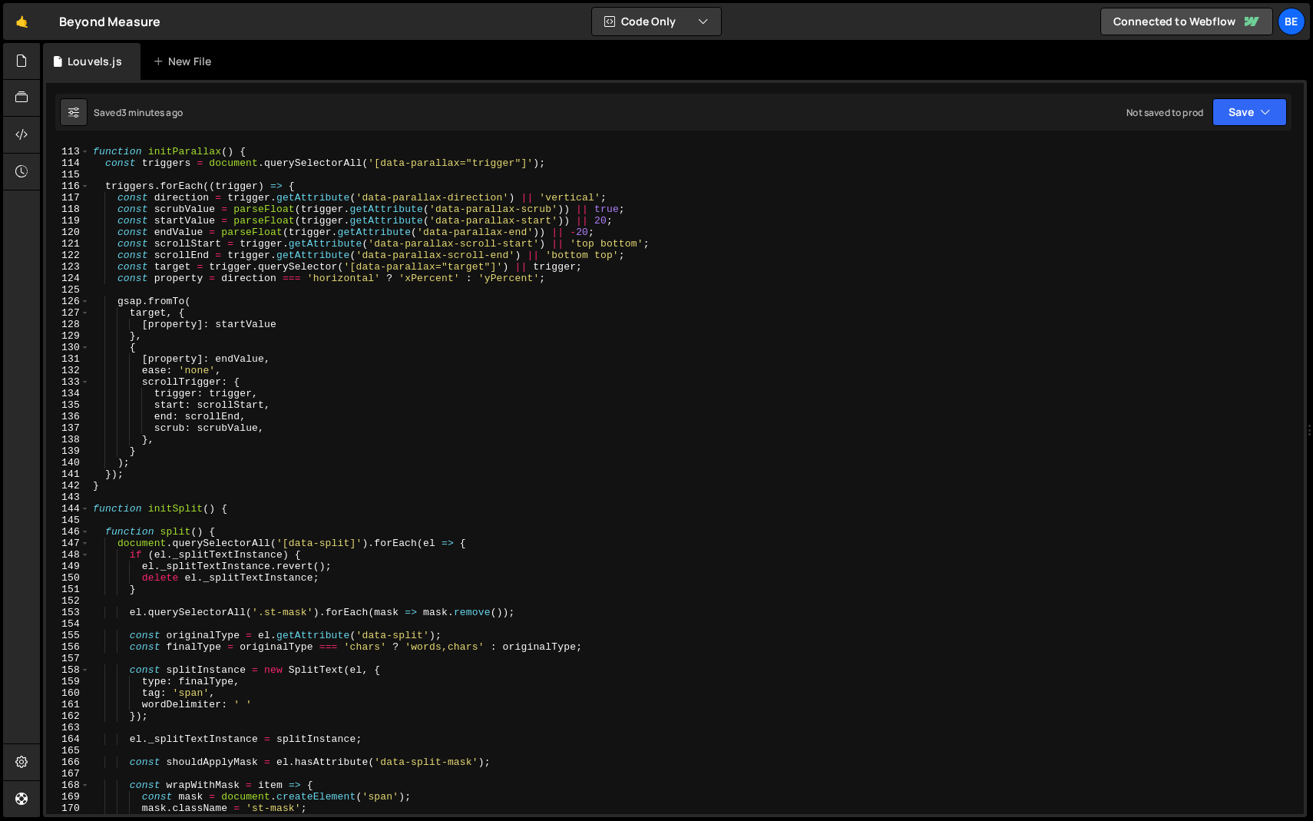
scroll to position [976, 0]
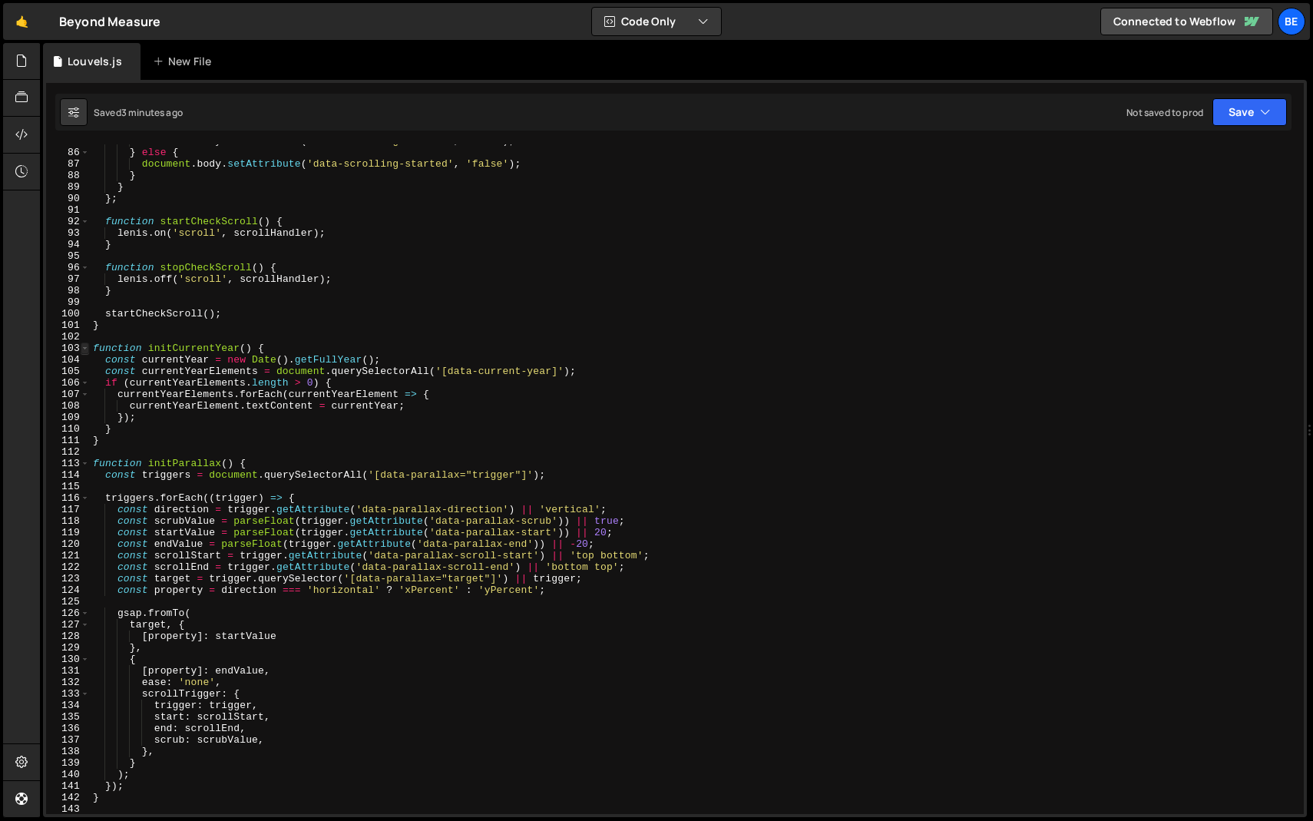
click at [81, 349] on span at bounding box center [85, 348] width 8 height 12
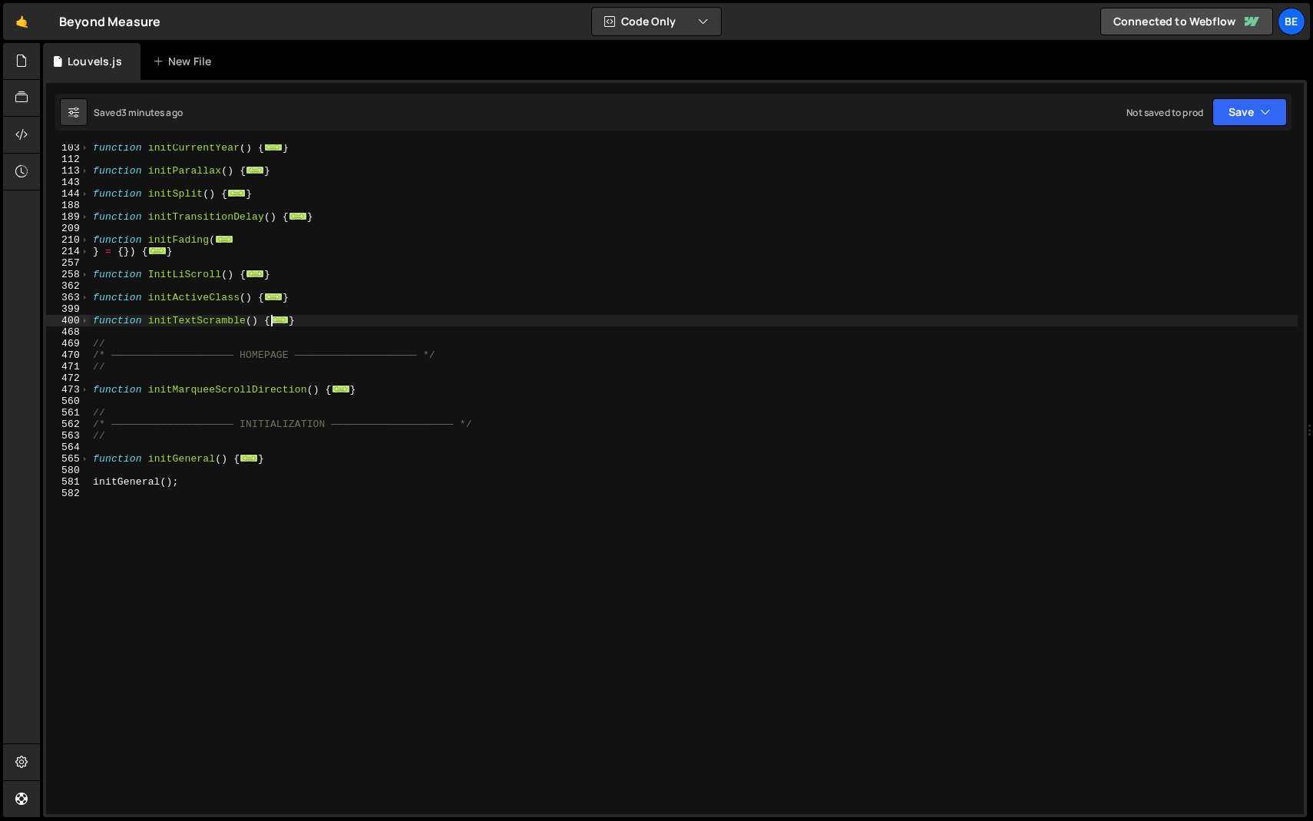
scroll to position [279, 0]
drag, startPoint x: 332, startPoint y: 320, endPoint x: 65, endPoint y: 320, distance: 267.2
click at [65, 320] on div "const glyphs = "01ABCDEFGHIJKLMNOPQRSTUVWXYZ"; 103 112 113 143 144 188 189 209 …" at bounding box center [675, 478] width 1258 height 669
paste textarea "}"
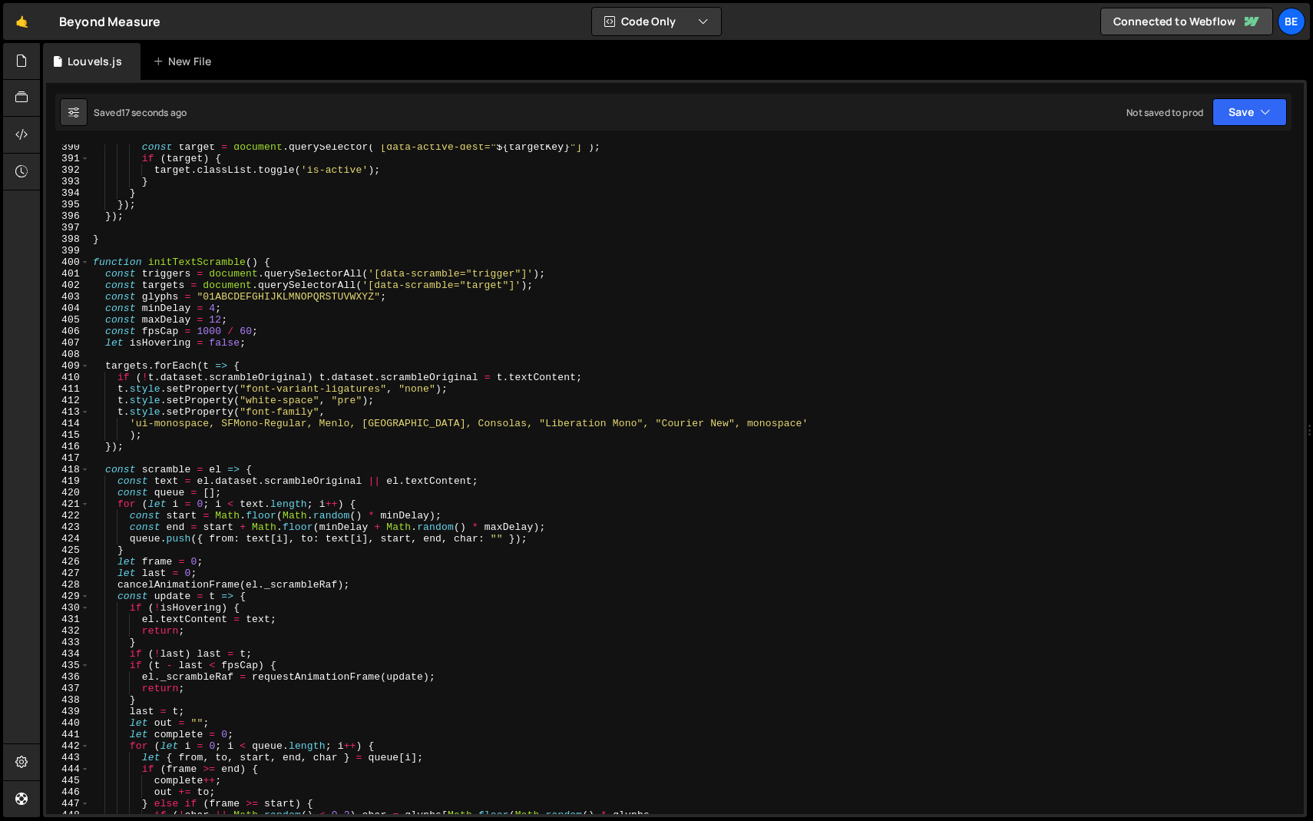
scroll to position [4464, 0]
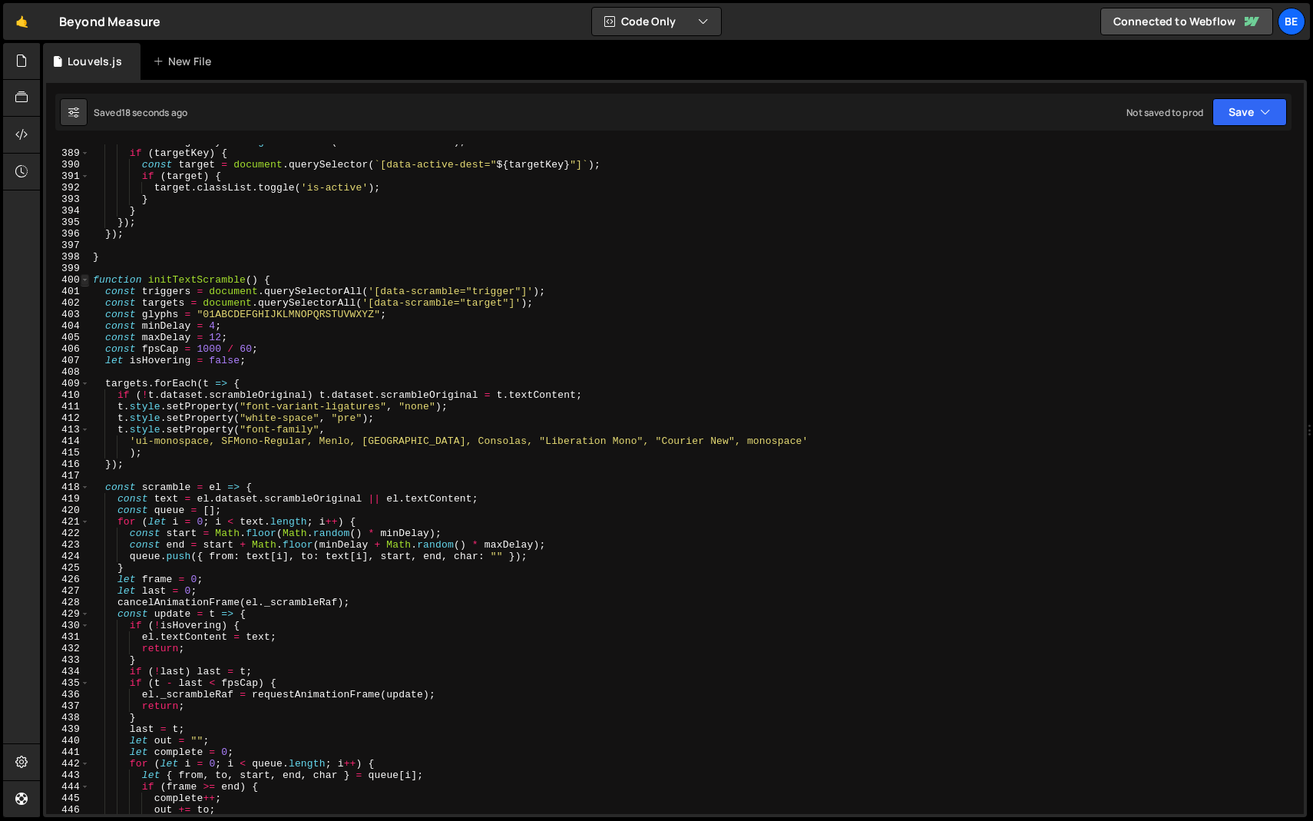
click at [81, 277] on span at bounding box center [85, 280] width 8 height 12
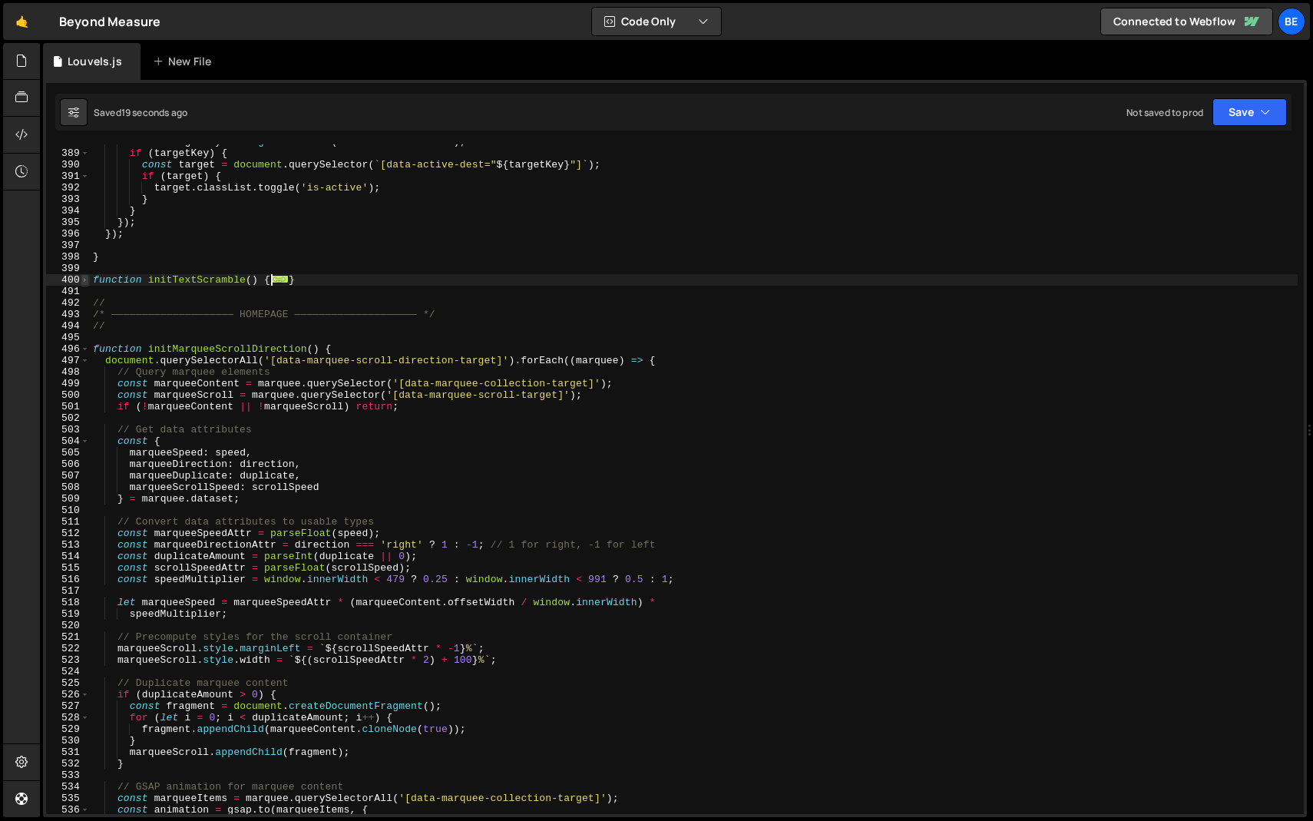
click at [82, 278] on span at bounding box center [85, 280] width 8 height 12
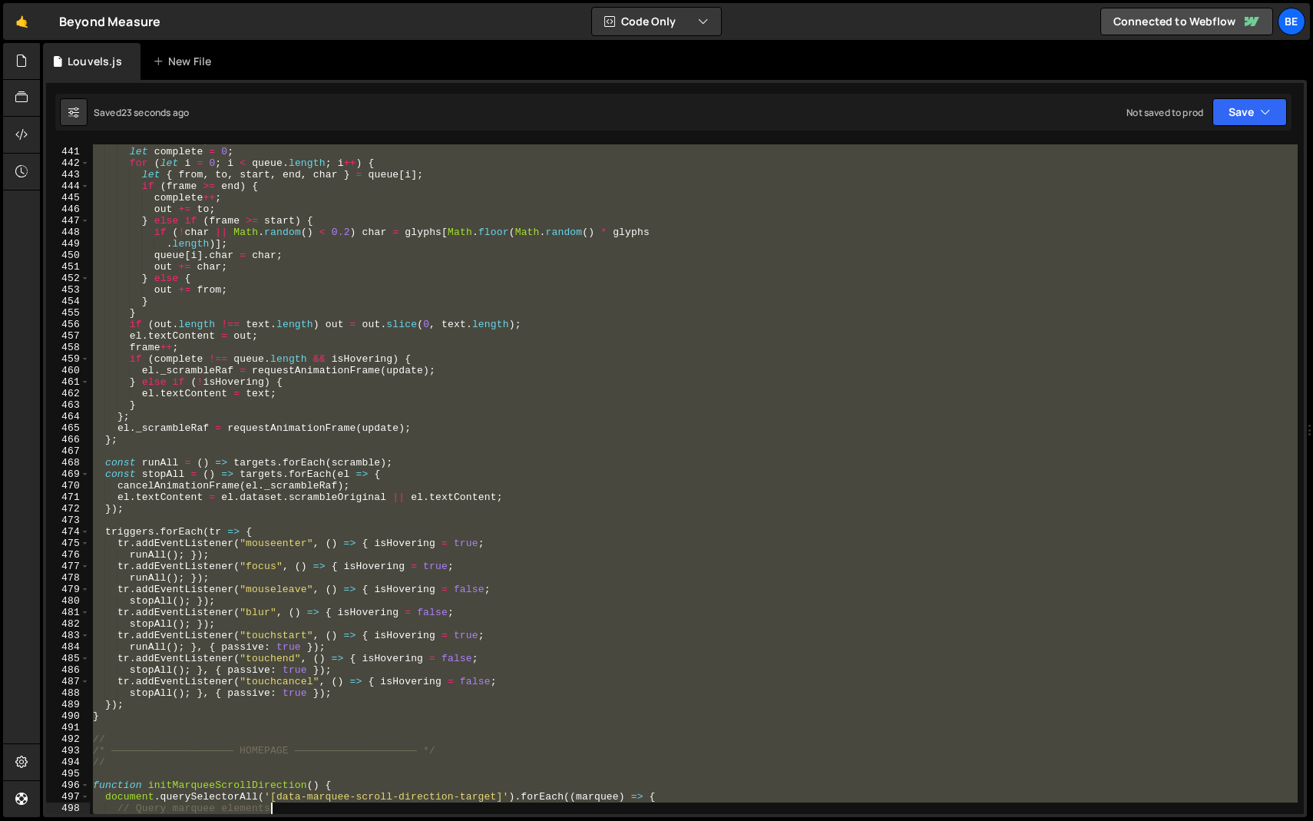
scroll to position [5077, 0]
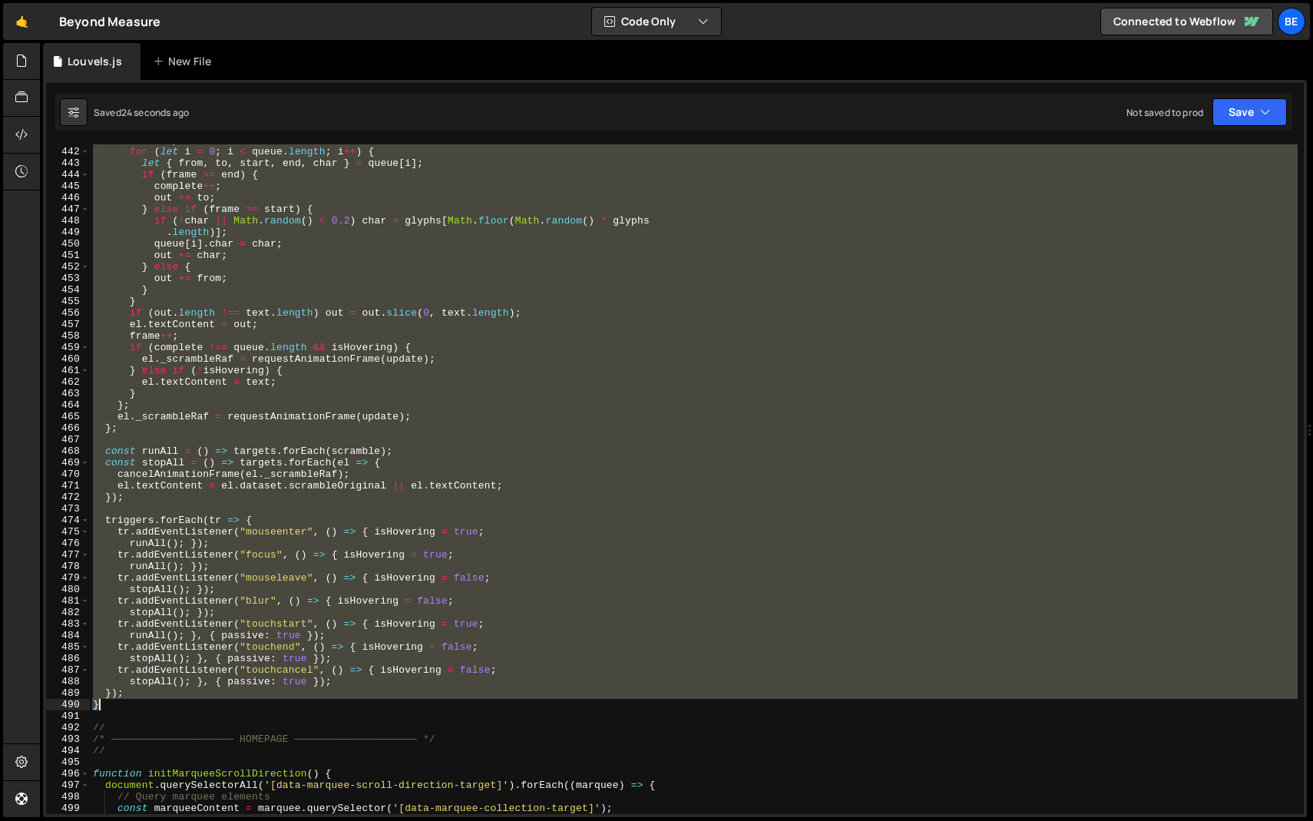
drag, startPoint x: 95, startPoint y: 293, endPoint x: 264, endPoint y: 708, distance: 448.4
click at [264, 708] on div "let complete = 0 ; for ( let i = 0 ; i < queue . length ; i ++ ) { let { from ,…" at bounding box center [694, 480] width 1208 height 693
type textarea "}); }"
click at [199, 717] on div "let complete = 0 ; for ( let i = 0 ; i < queue . length ; i ++ ) { let { from ,…" at bounding box center [694, 480] width 1208 height 693
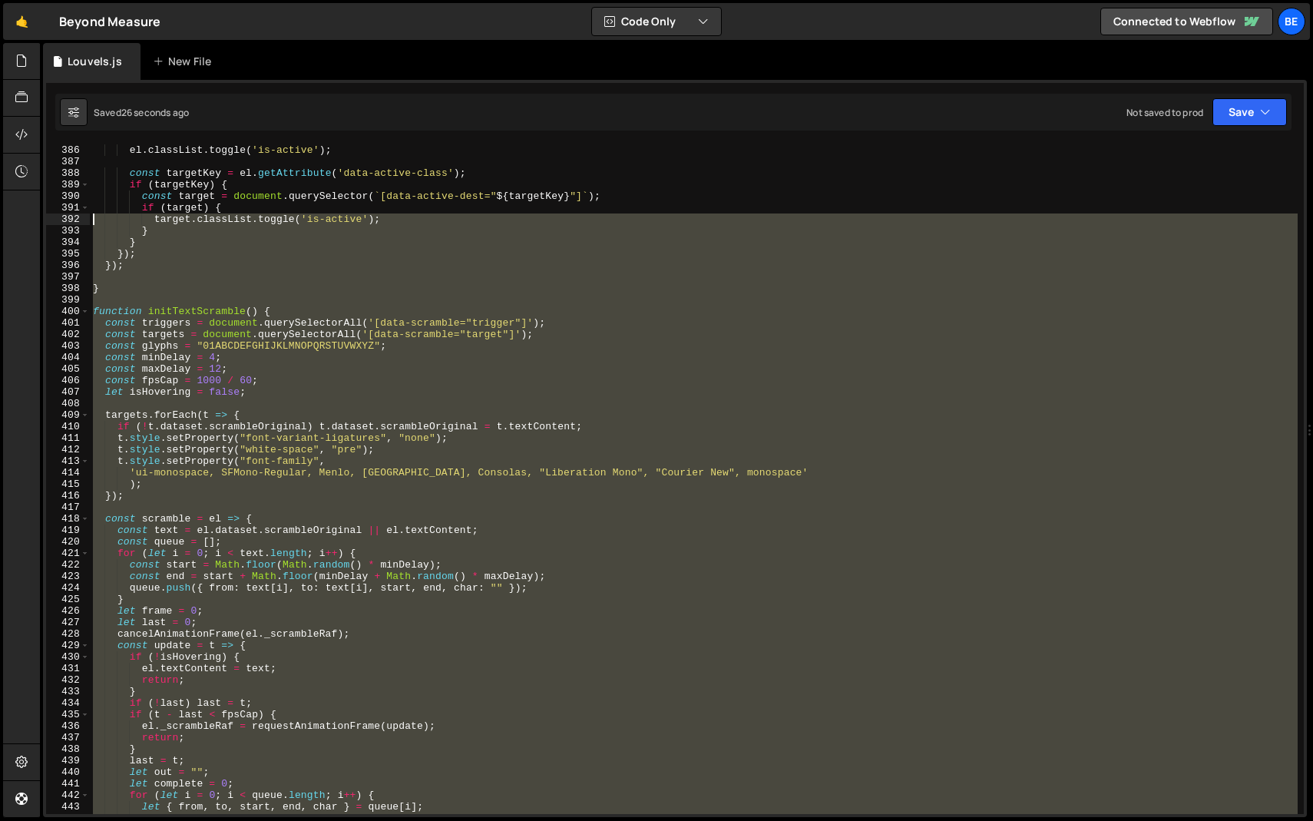
scroll to position [4434, 0]
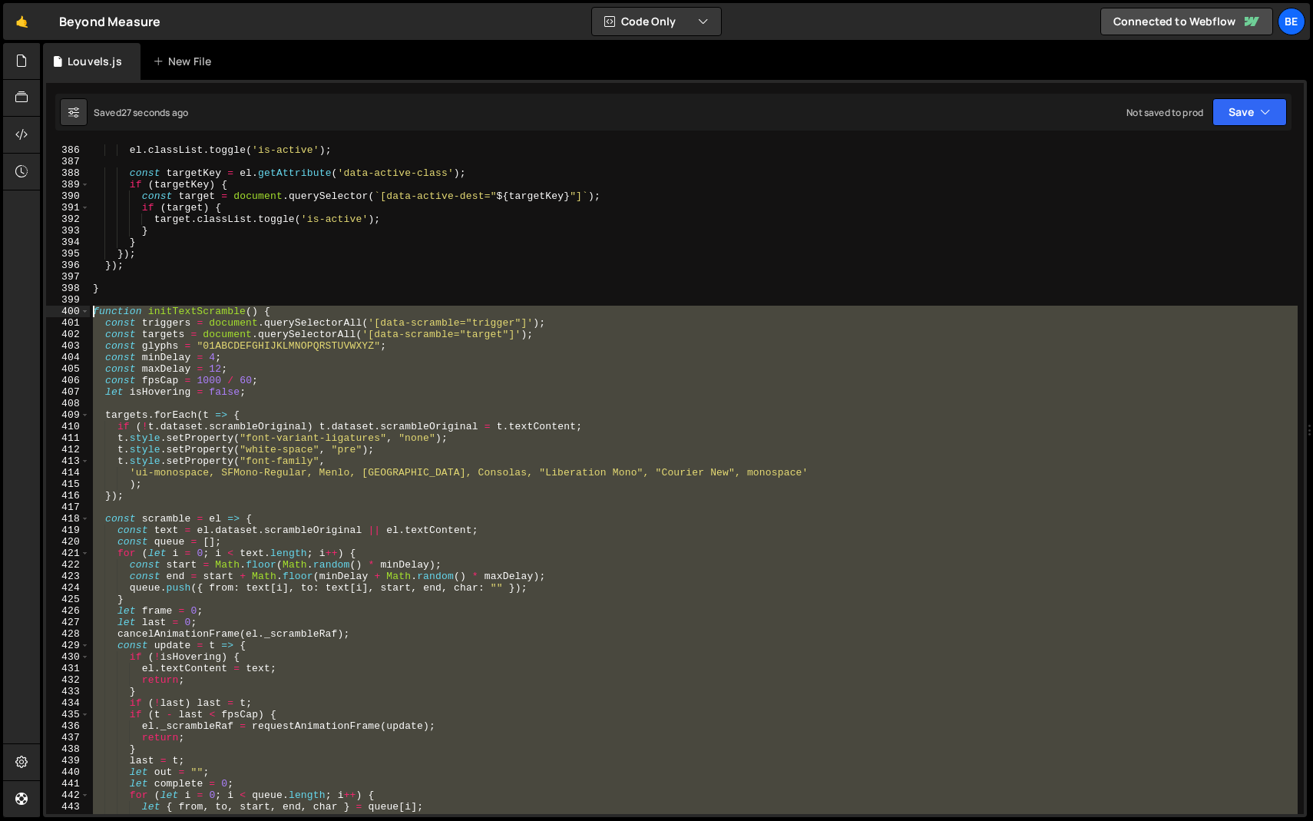
drag, startPoint x: 128, startPoint y: 706, endPoint x: 28, endPoint y: 312, distance: 407.2
click at [28, 312] on div "Hold on a sec... Are you certain you wish to leave this page? Any changes you'v…" at bounding box center [656, 410] width 1313 height 821
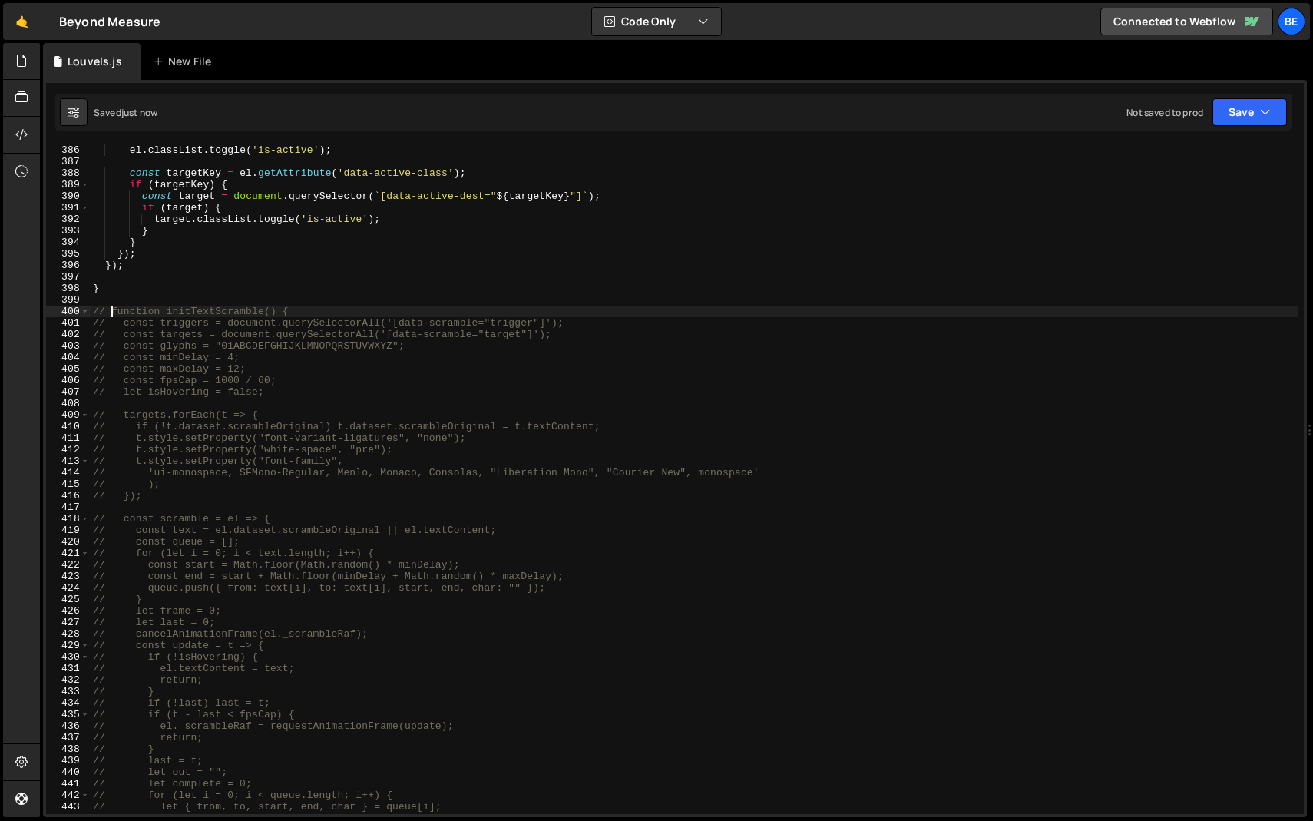
click at [276, 323] on div "el . classList . toggle ( 'is-active' ) ; const targetKey = el . getAttribute (…" at bounding box center [694, 490] width 1208 height 693
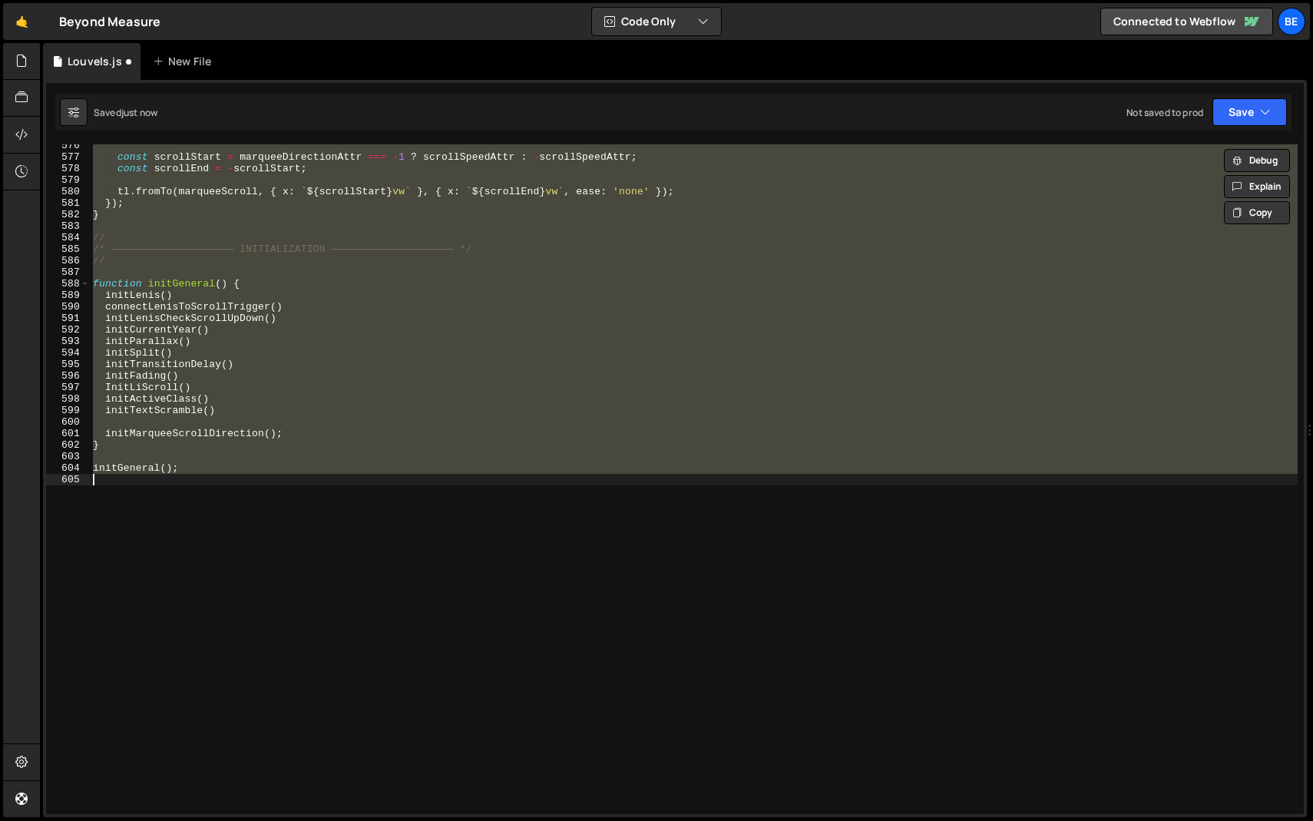
scroll to position [6626, 0]
click at [283, 306] on div "const scrollStart = marqueeDirectionAttr === - 1 ? scrollSpeedAttr : - scrollSp…" at bounding box center [694, 478] width 1208 height 669
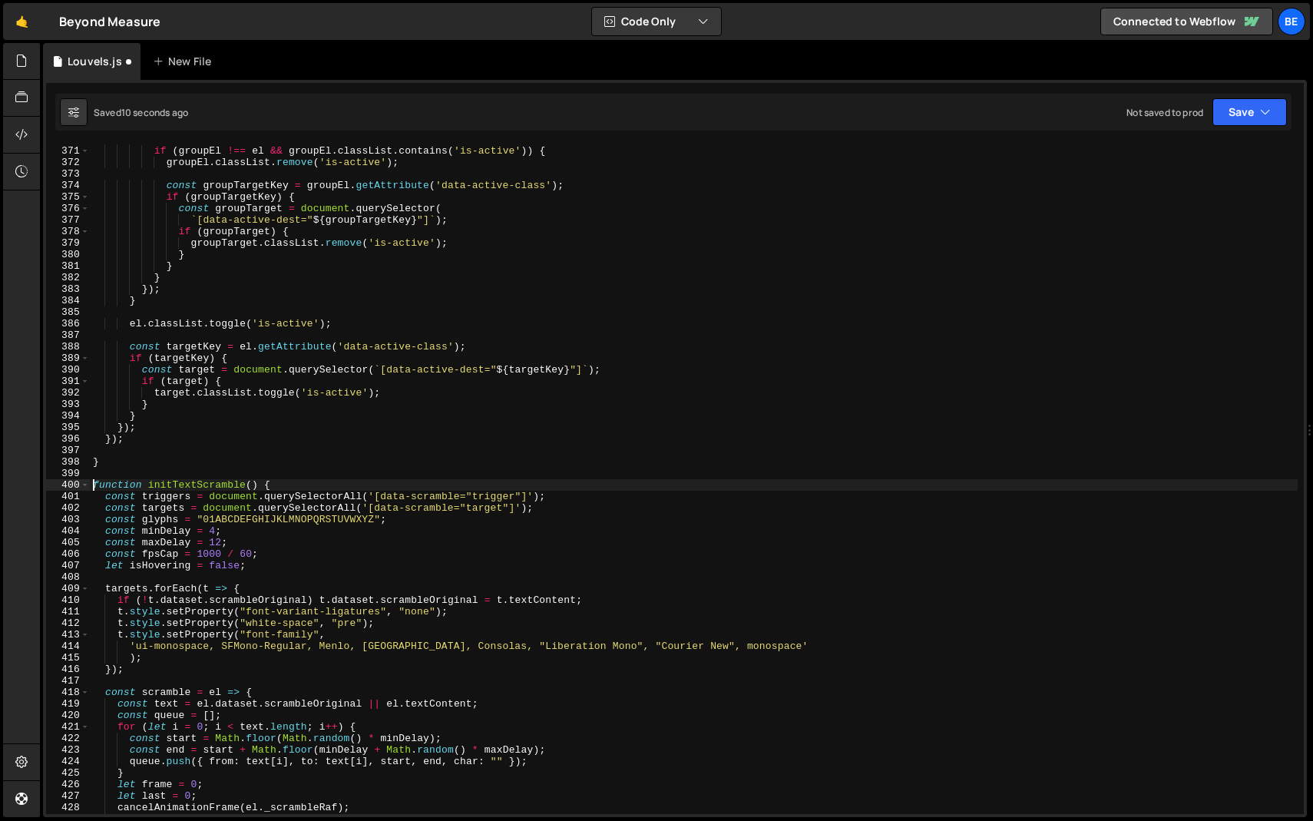
scroll to position [4260, 0]
click at [81, 484] on span at bounding box center [85, 485] width 8 height 12
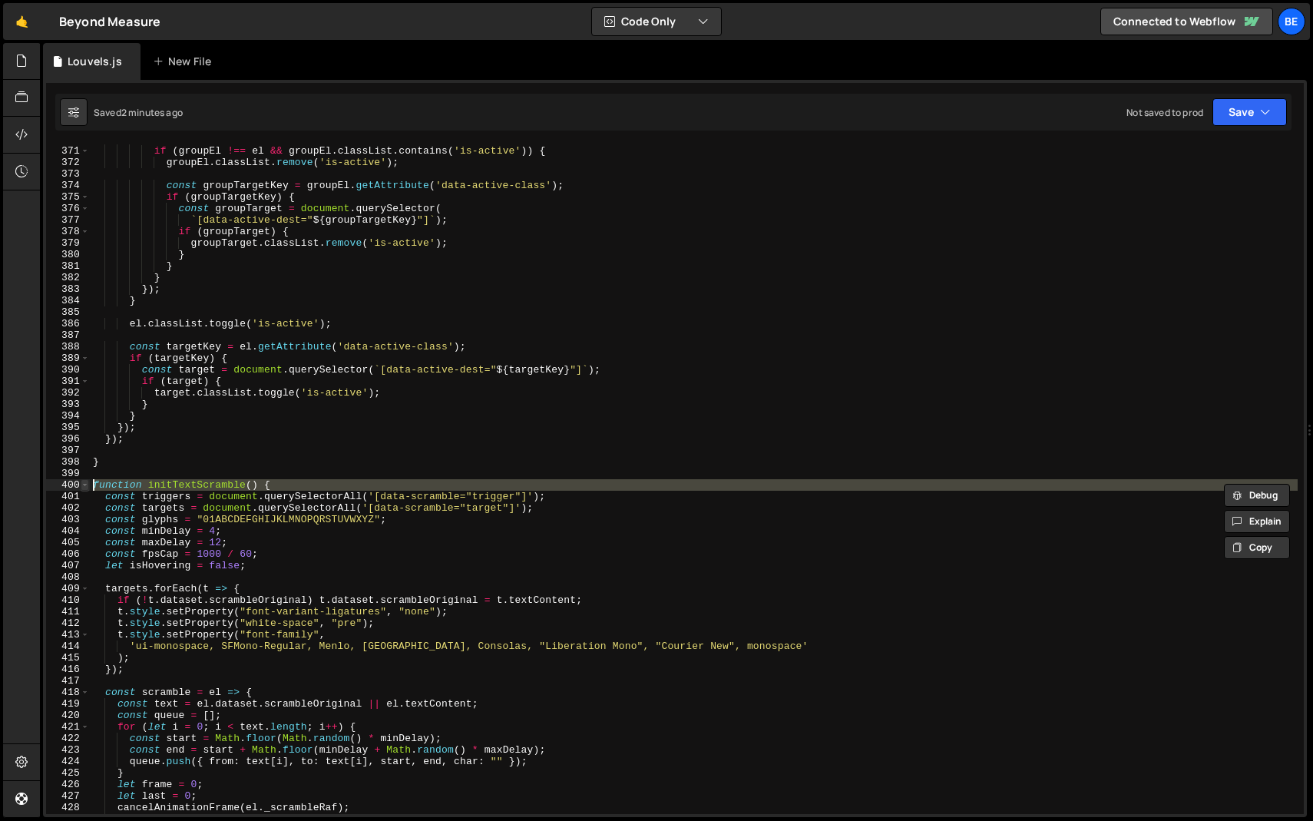
click at [85, 484] on span at bounding box center [85, 485] width 8 height 12
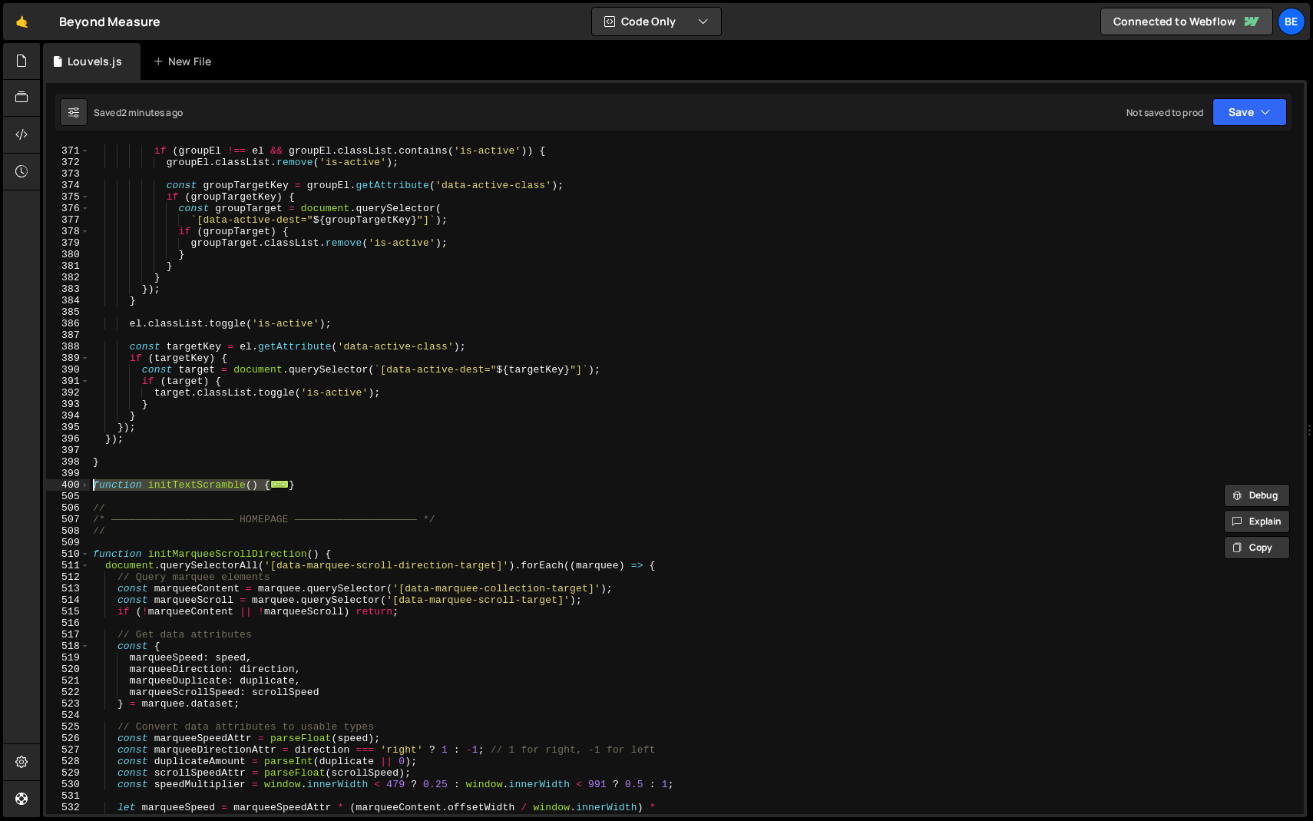
click at [293, 479] on div "document . querySelectorAll ( ` [data-active-group=" ${ group } "] ` ) . forEac…" at bounding box center [694, 480] width 1208 height 693
drag, startPoint x: 312, startPoint y: 481, endPoint x: 43, endPoint y: 483, distance: 268.7
click at [43, 483] on div "} 370 371 372 373 374 375 376 377 378 379 380 381 382 383 384 385 386 387 388 3…" at bounding box center [675, 448] width 1264 height 737
paste textarea "}"
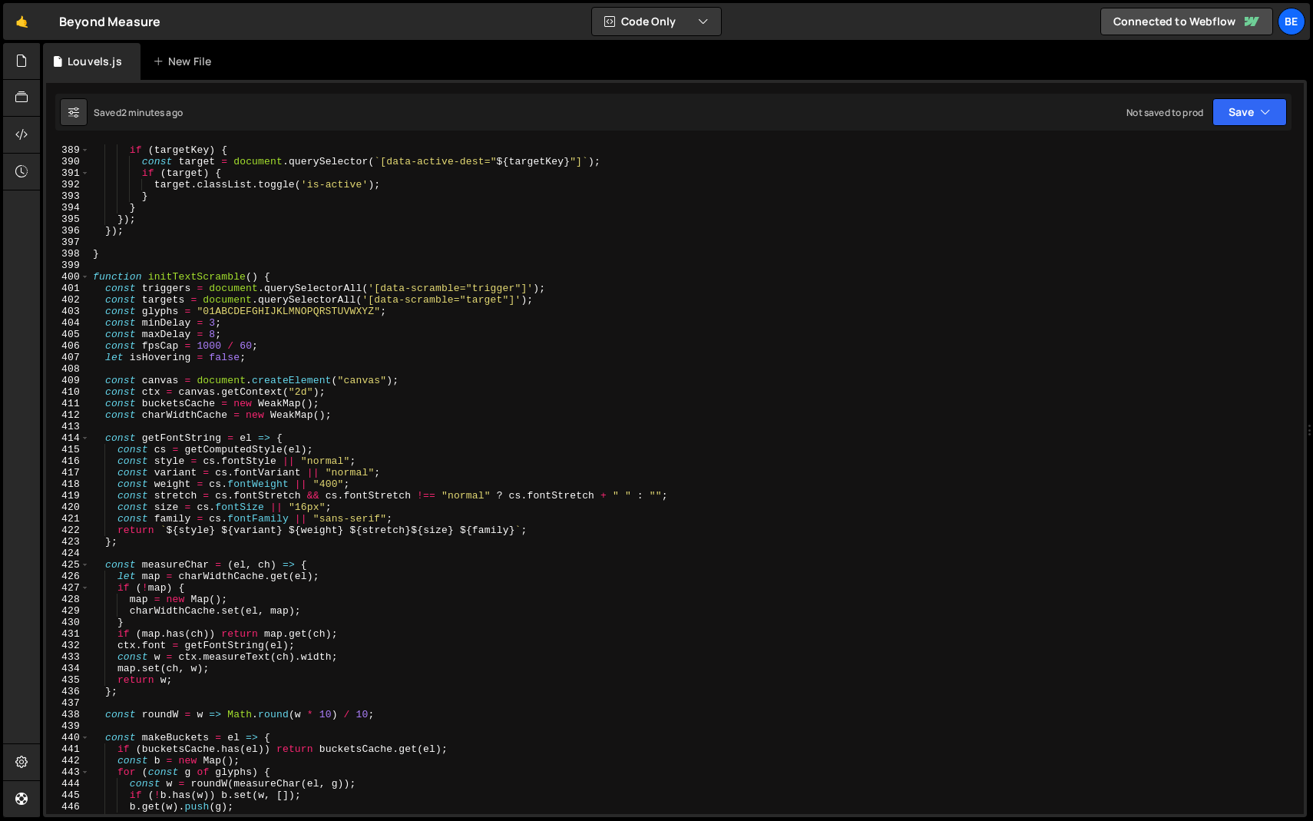
scroll to position [4297, 0]
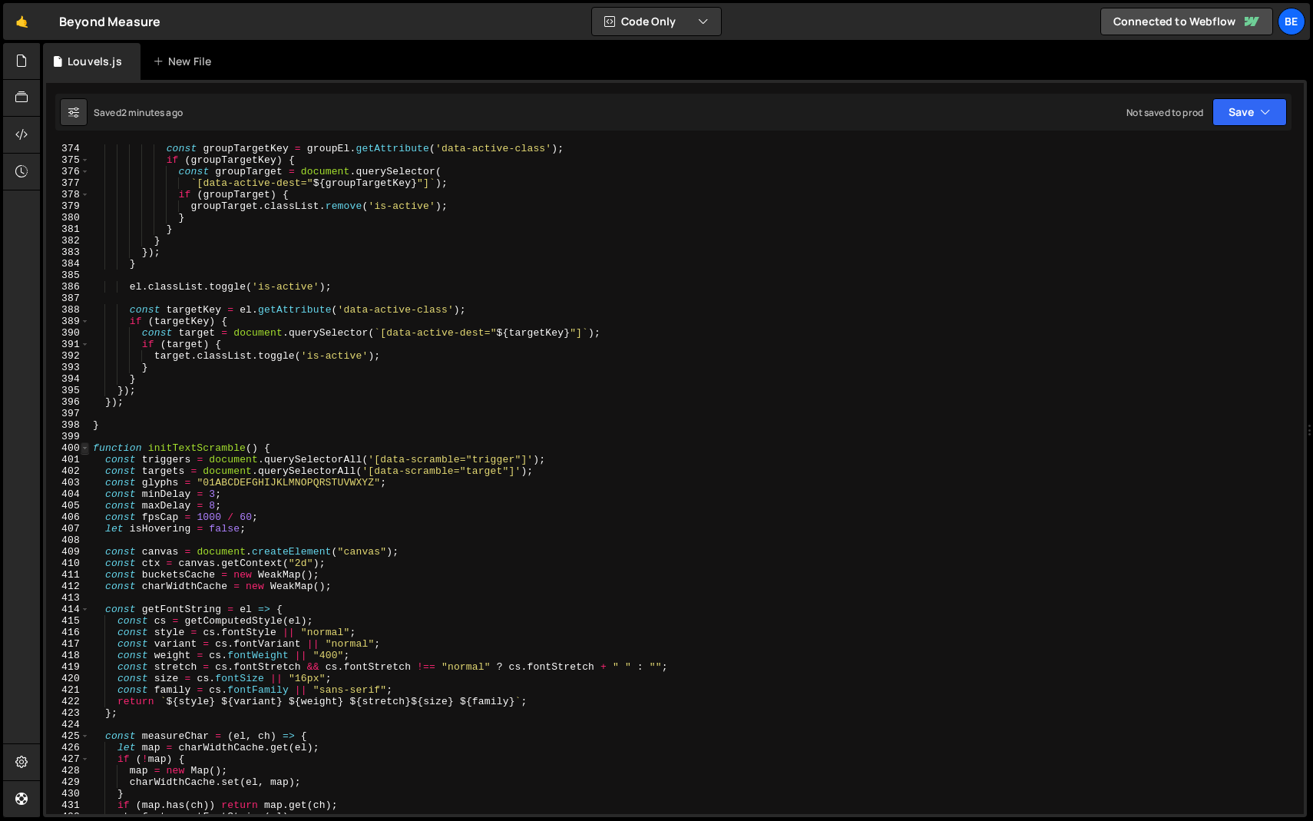
click at [88, 451] on span at bounding box center [85, 448] width 8 height 12
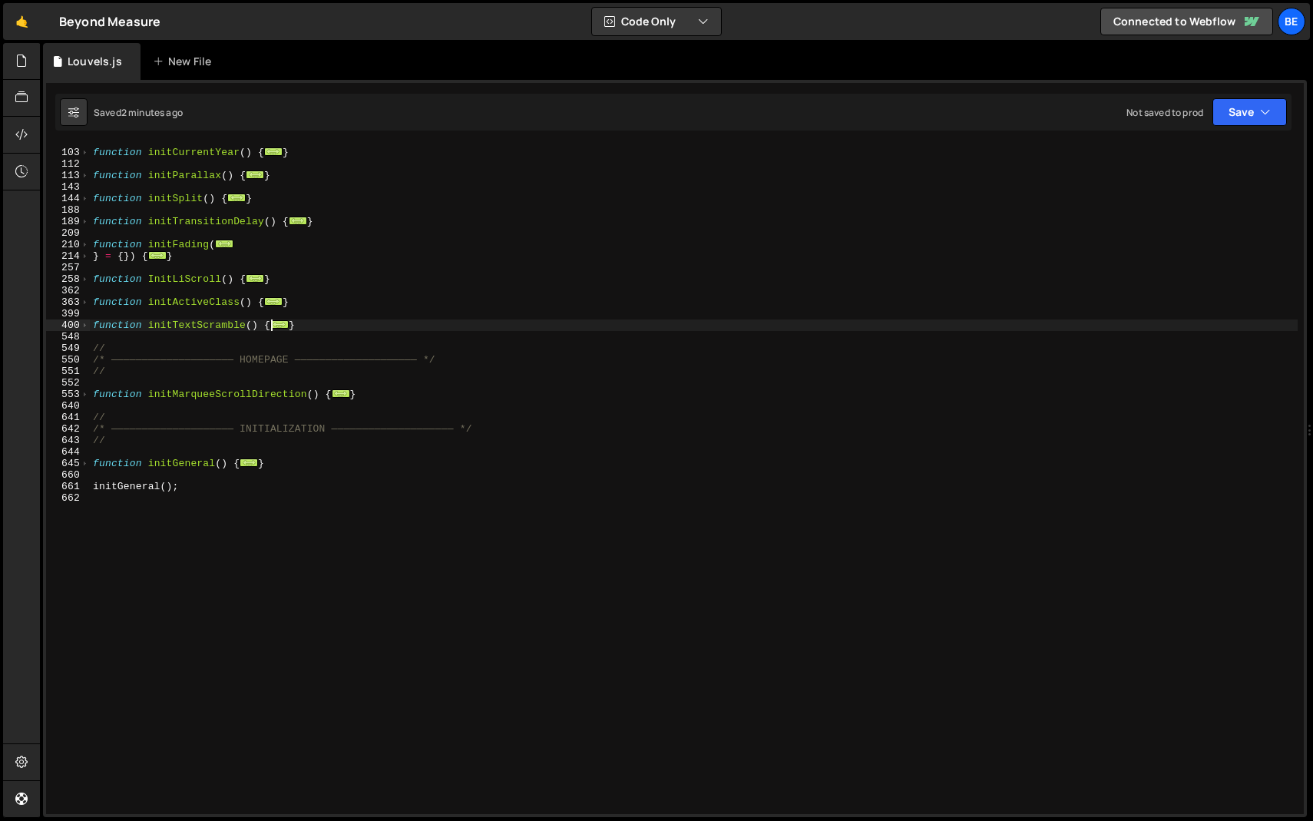
scroll to position [126, 0]
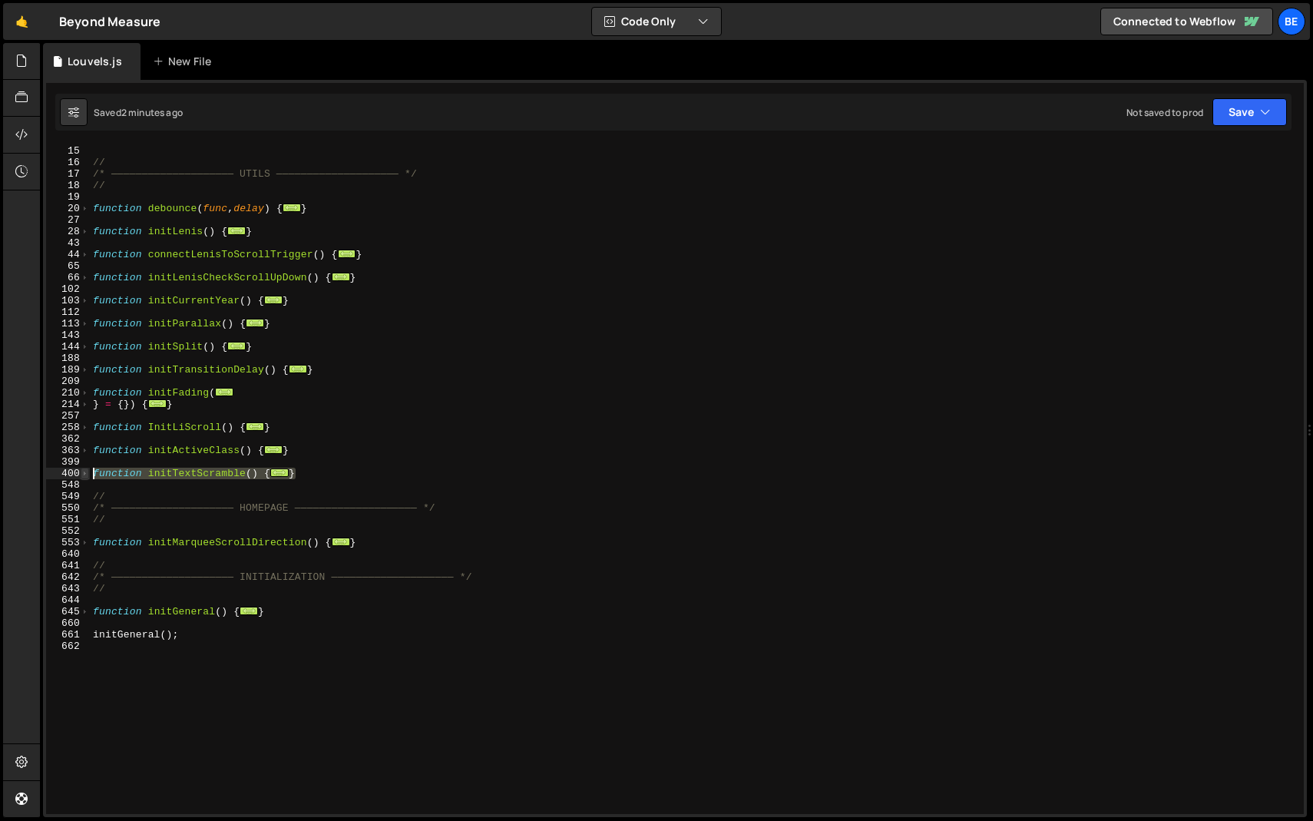
drag, startPoint x: 308, startPoint y: 471, endPoint x: 88, endPoint y: 475, distance: 219.6
click at [88, 475] on div "tr.addEventListener("touchstart", () => { isHovering = true; 14 15 16 17 18 19 …" at bounding box center [675, 478] width 1258 height 669
paste textarea "}"
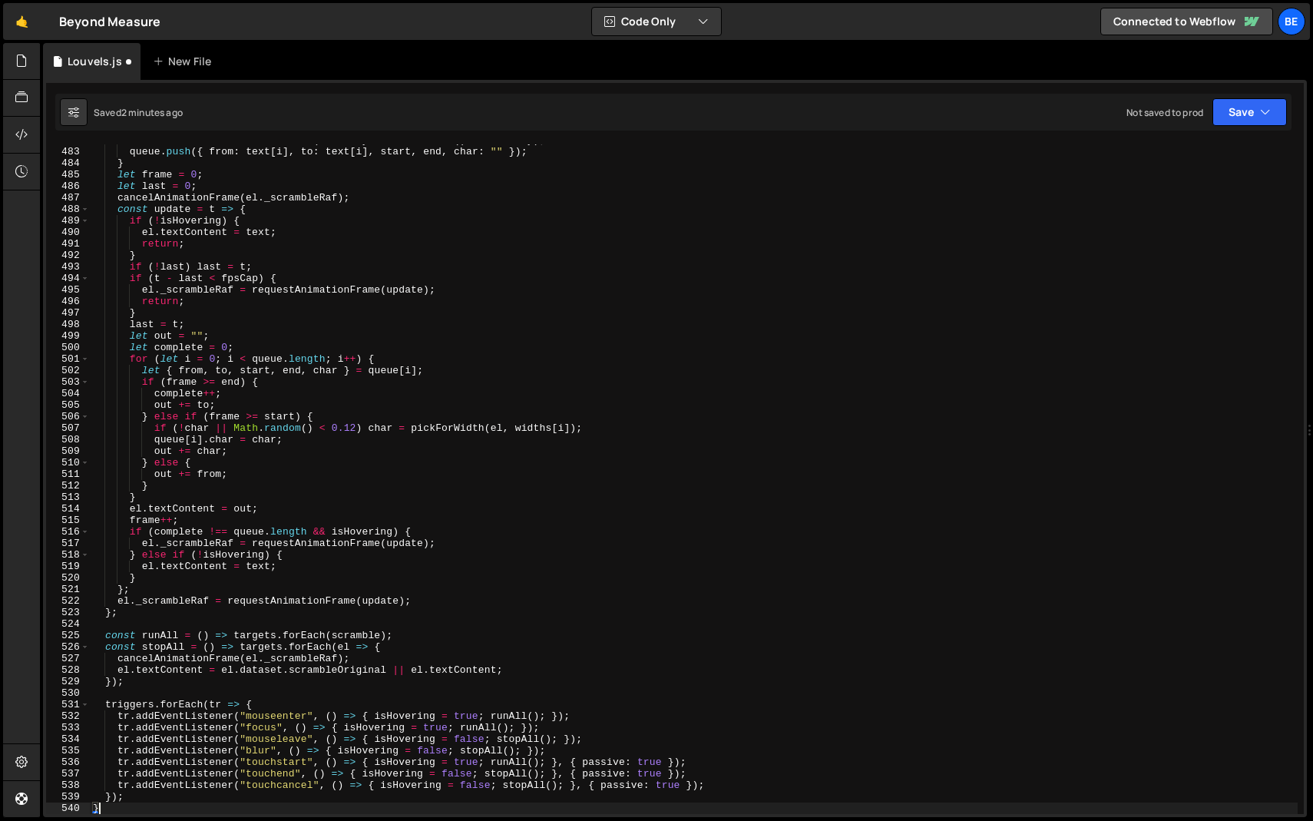
type textarea "tr.addEventListener("touchstart", () => { isHovering = true;"
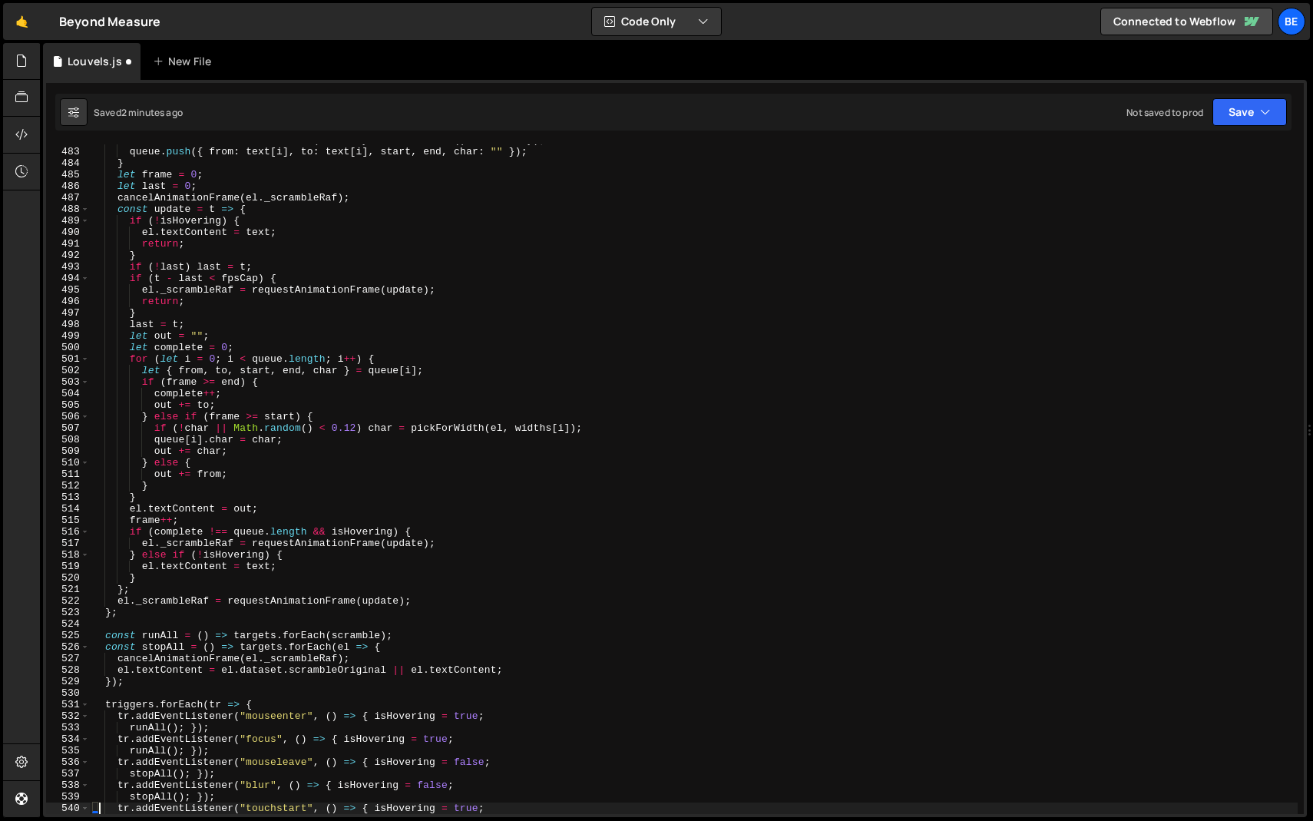
scroll to position [5549, 0]
